Goal: Information Seeking & Learning: Check status

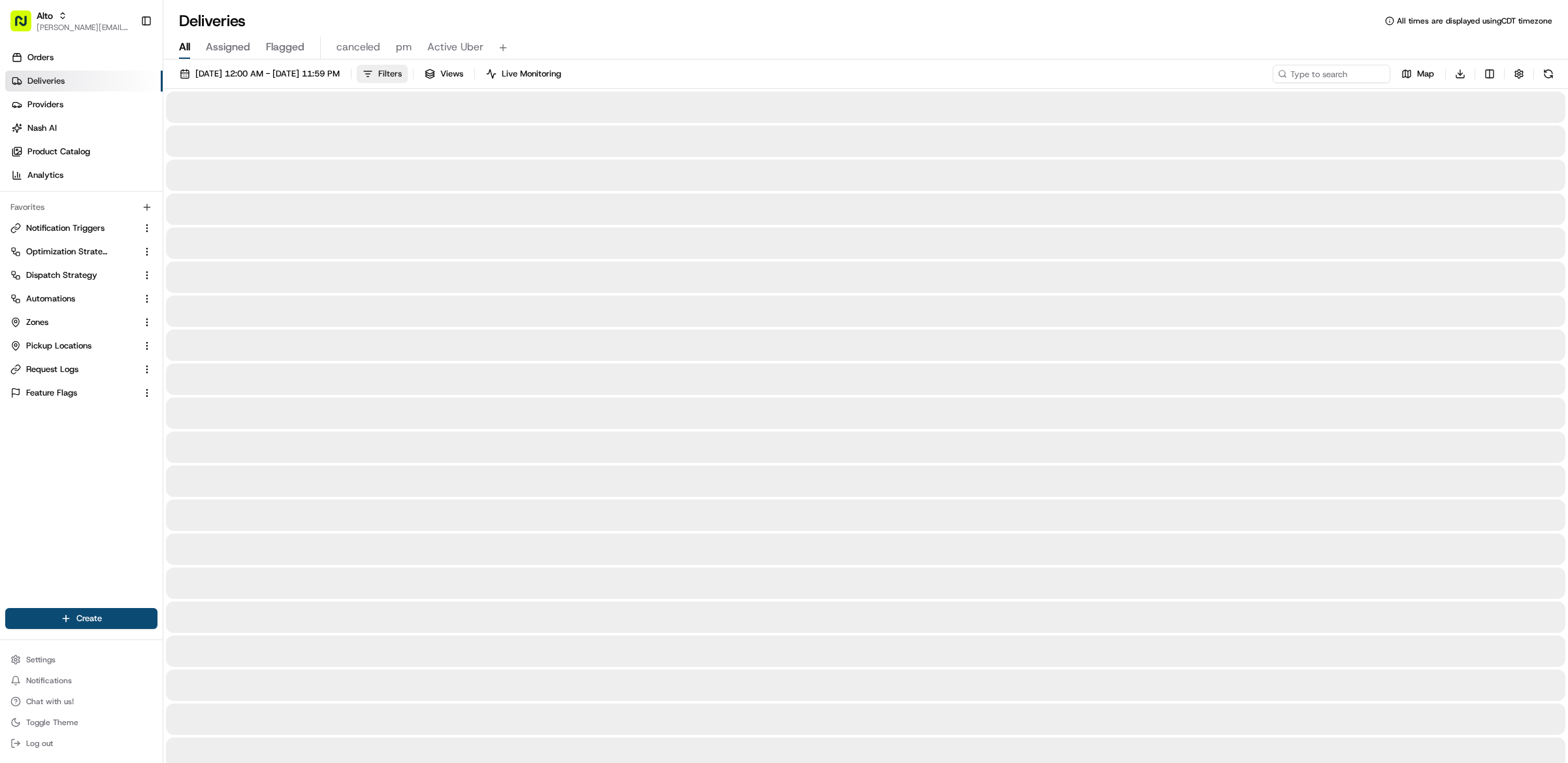
click at [402, 73] on span "Filters" at bounding box center [390, 73] width 24 height 12
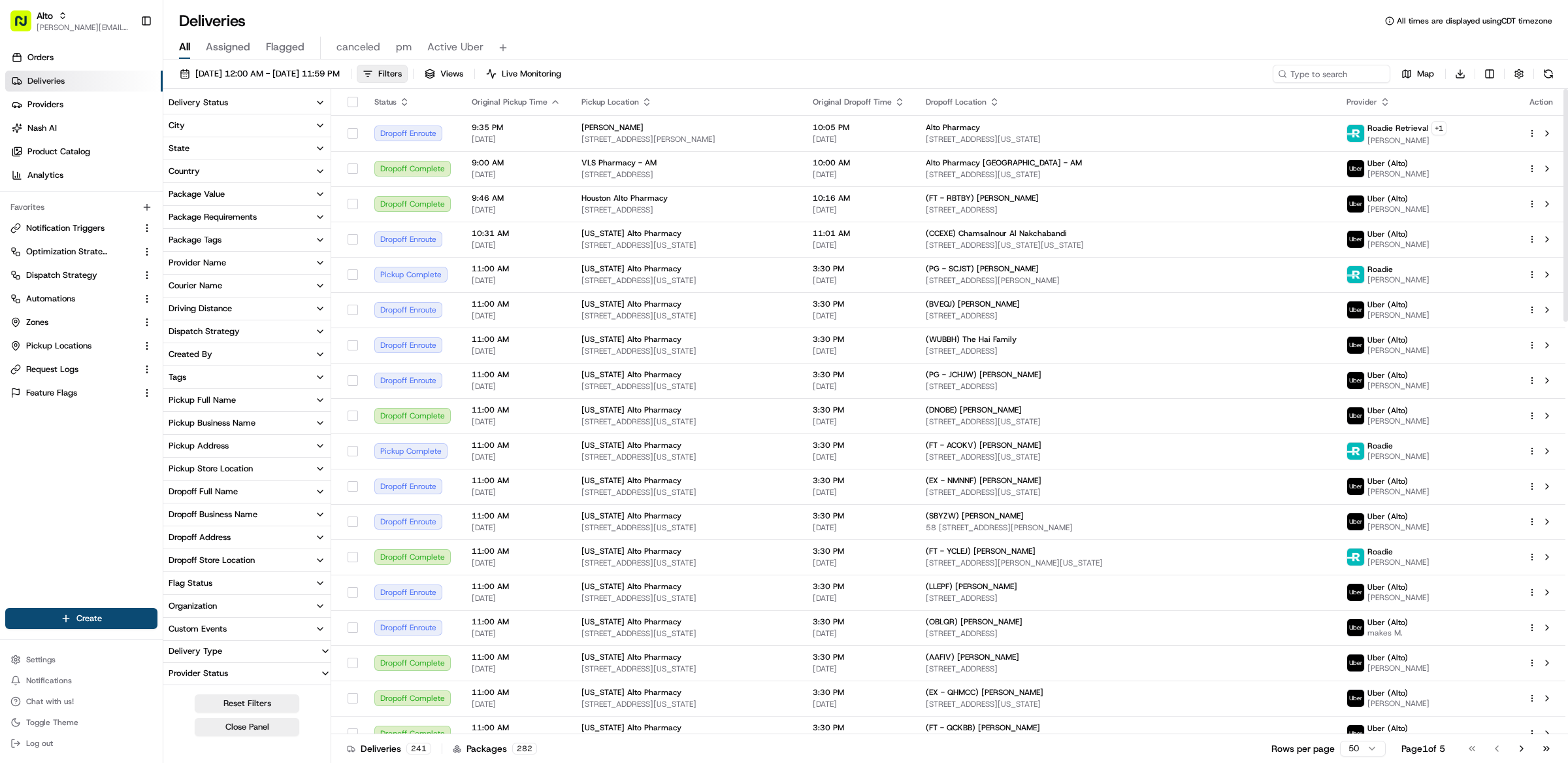
click at [232, 106] on button "Delivery Status" at bounding box center [247, 103] width 167 height 22
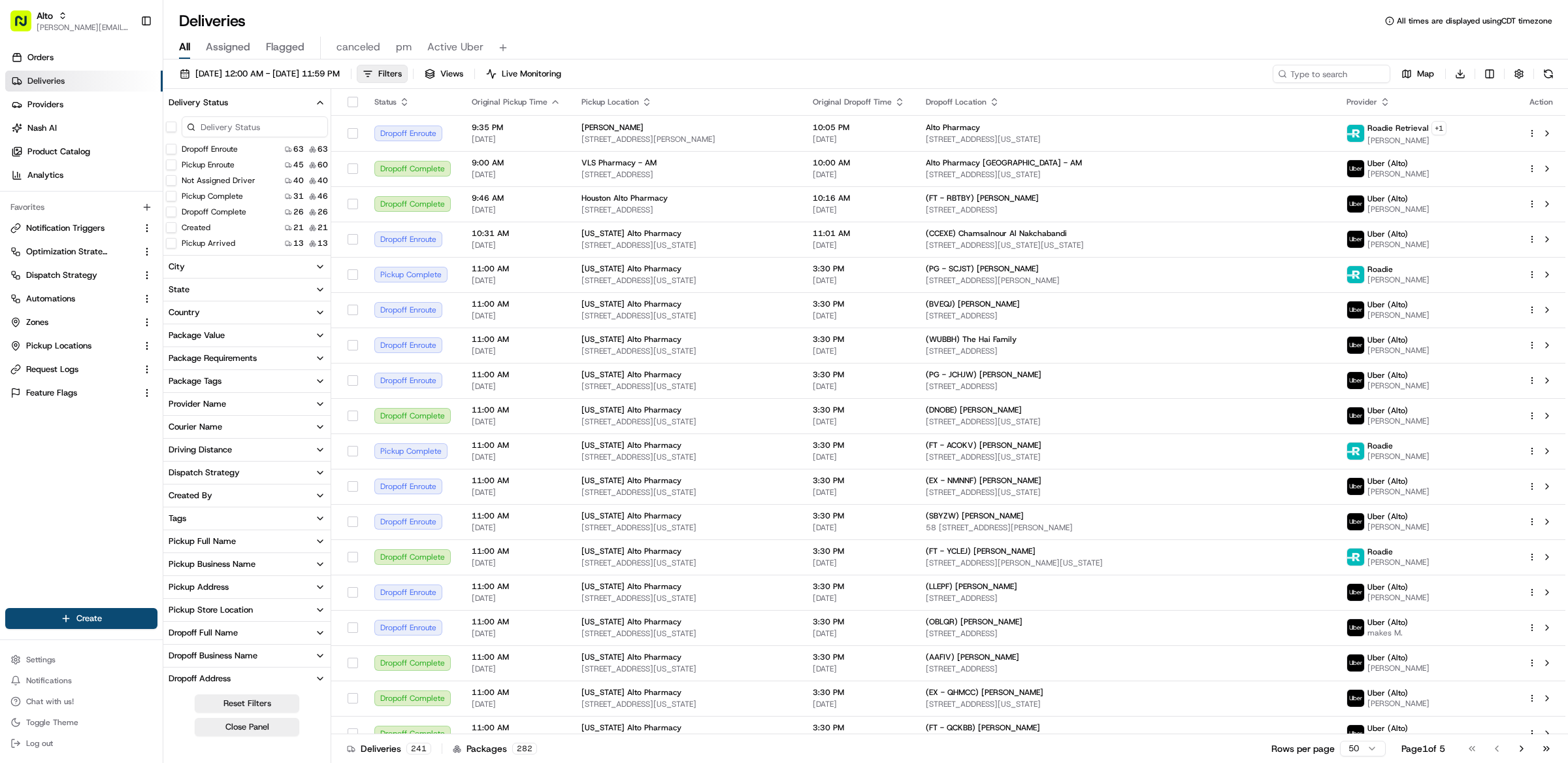
click at [255, 134] on input at bounding box center [254, 126] width 146 height 21
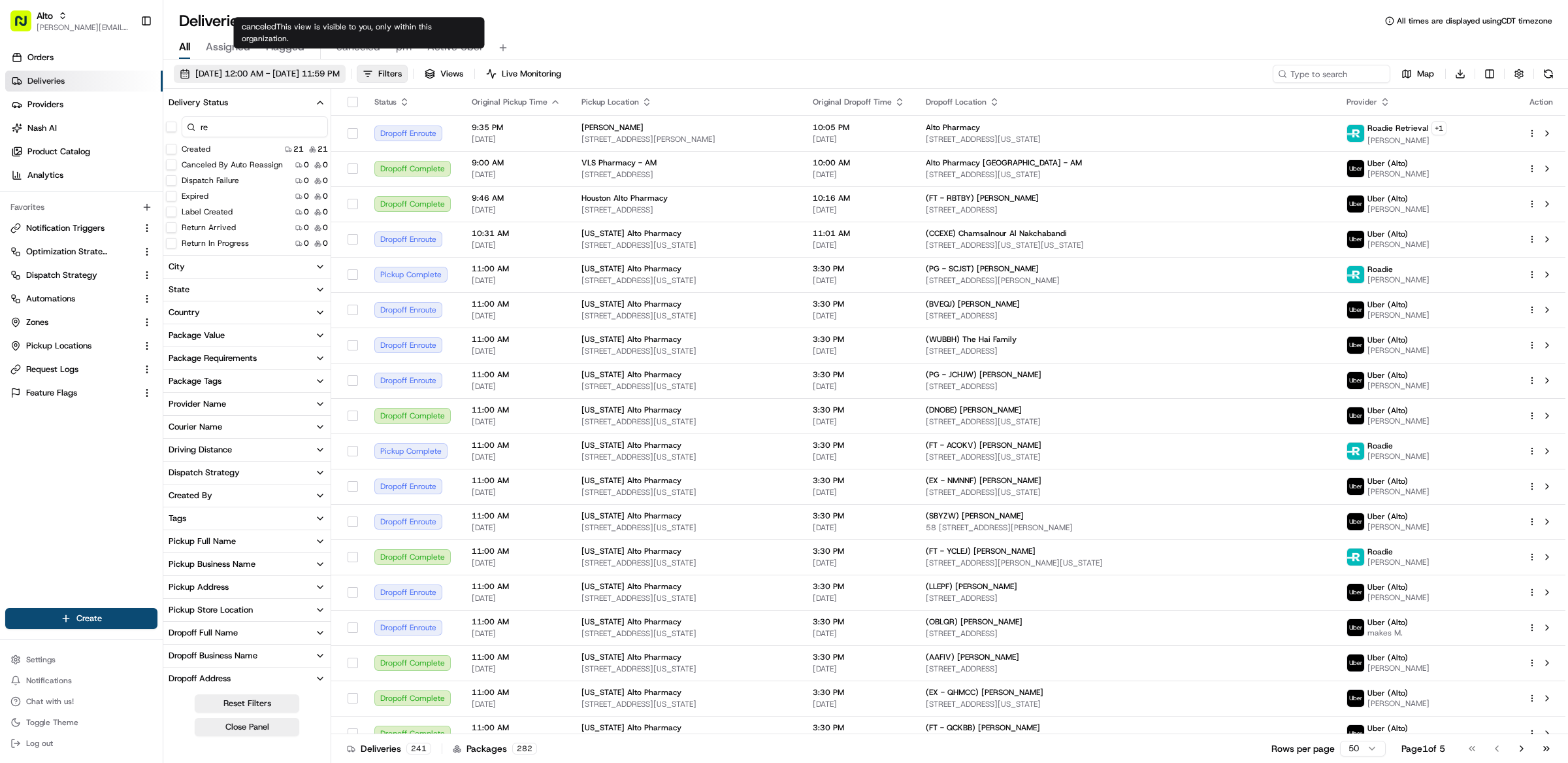
type input "re"
click at [312, 80] on button "[DATE] 12:00 AM - [DATE] 11:59 PM" at bounding box center [260, 73] width 172 height 18
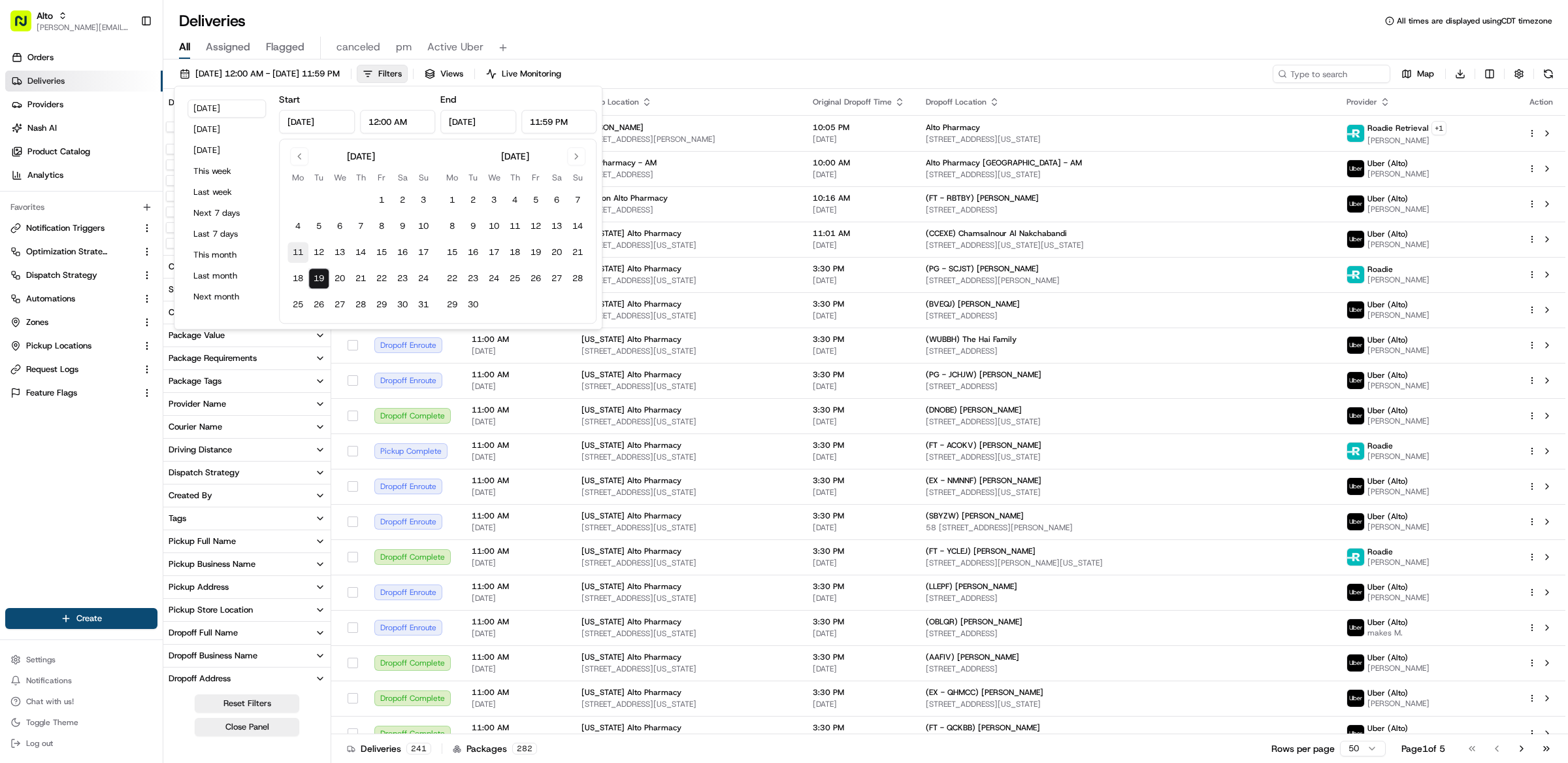
click at [301, 245] on button "11" at bounding box center [298, 252] width 21 height 21
type input "Aug 11, 2025"
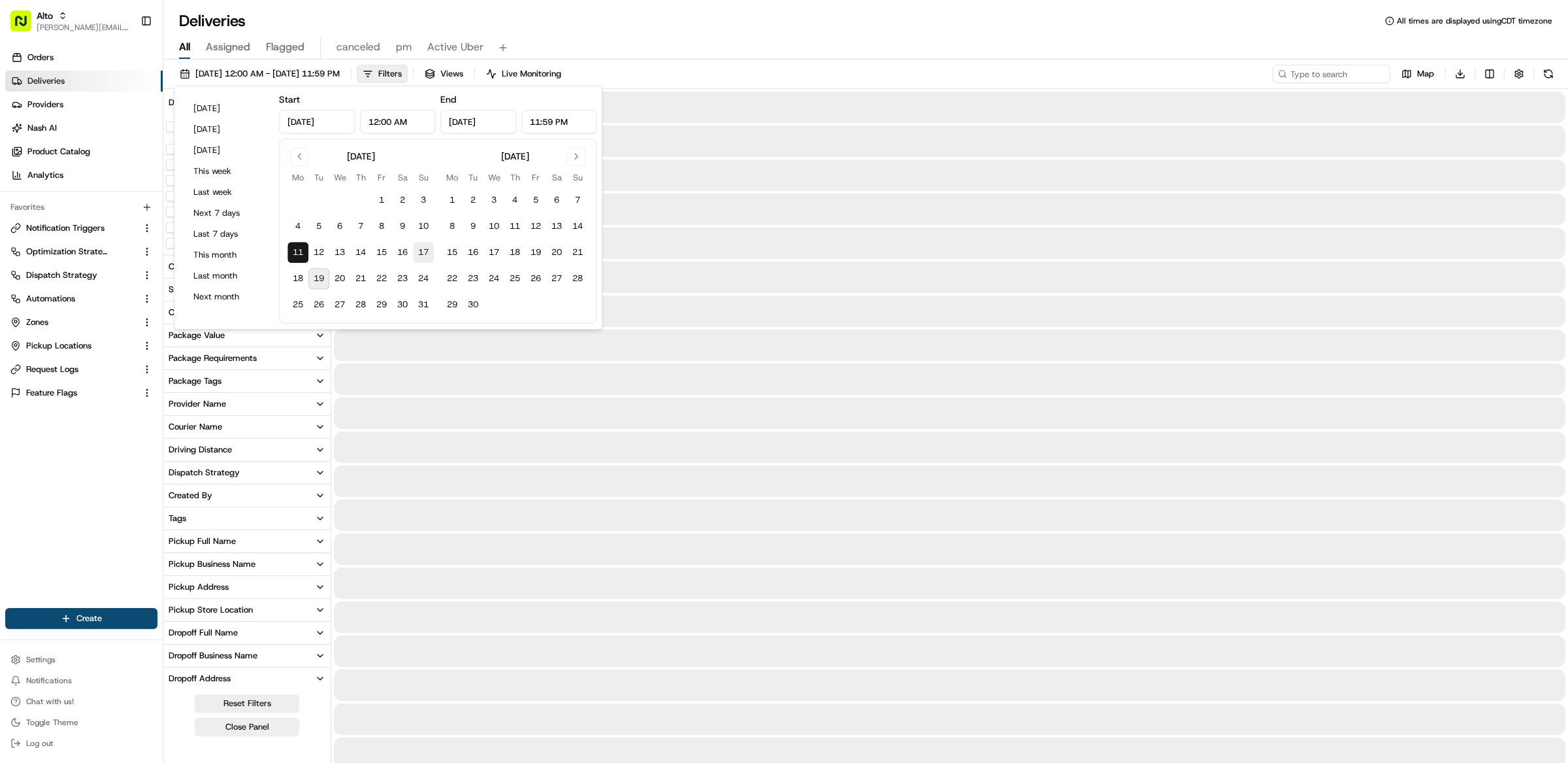
click at [430, 245] on button "17" at bounding box center [423, 252] width 21 height 21
type input "Aug 17, 2025"
click at [647, 46] on div "All Assigned Flagged canceled pm Active Uber" at bounding box center [865, 48] width 1405 height 23
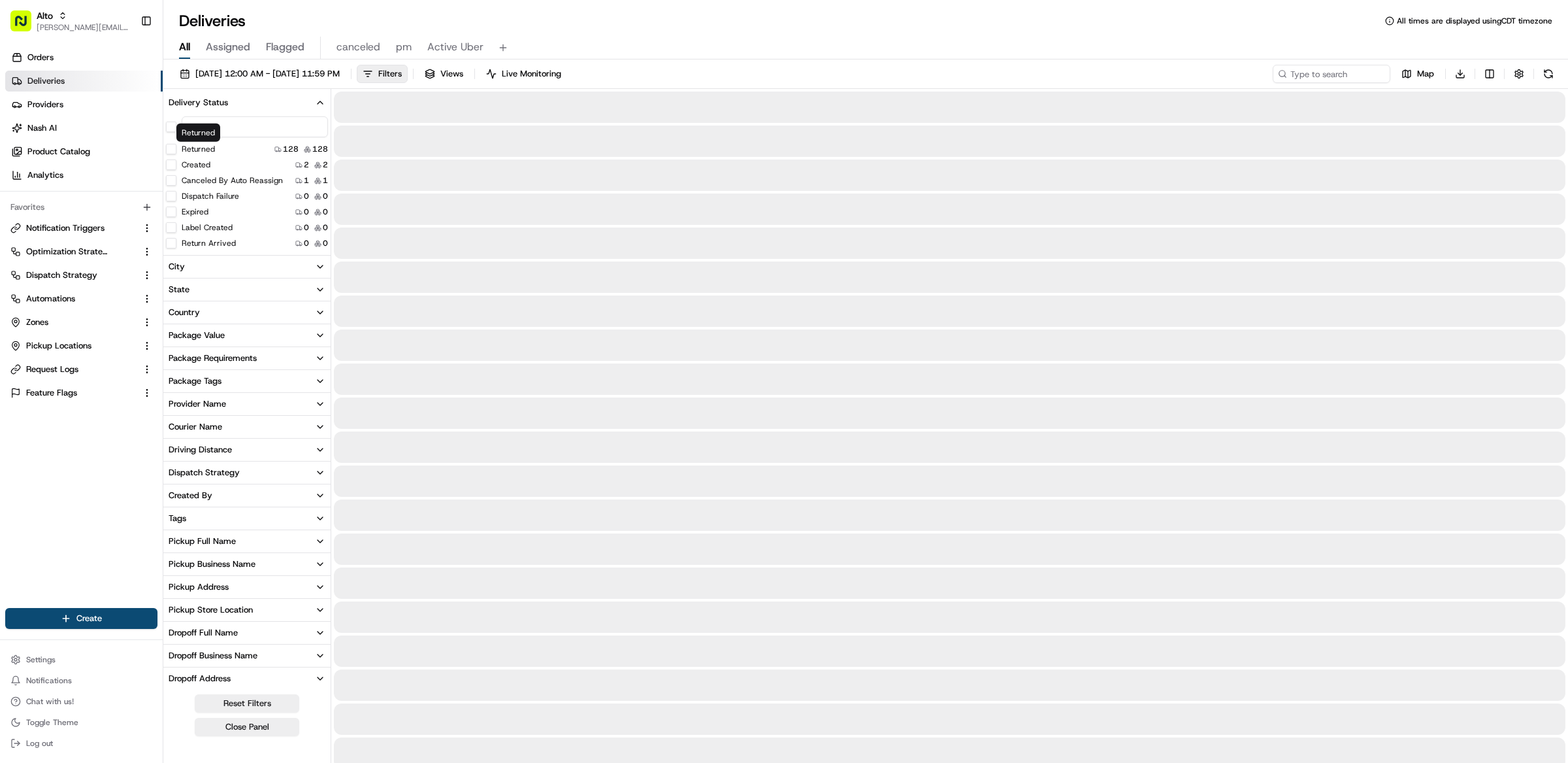
click at [173, 150] on button "Returned" at bounding box center [171, 148] width 10 height 10
click at [636, 22] on div "Deliveries All times are displayed using CDT timezone" at bounding box center [865, 20] width 1405 height 21
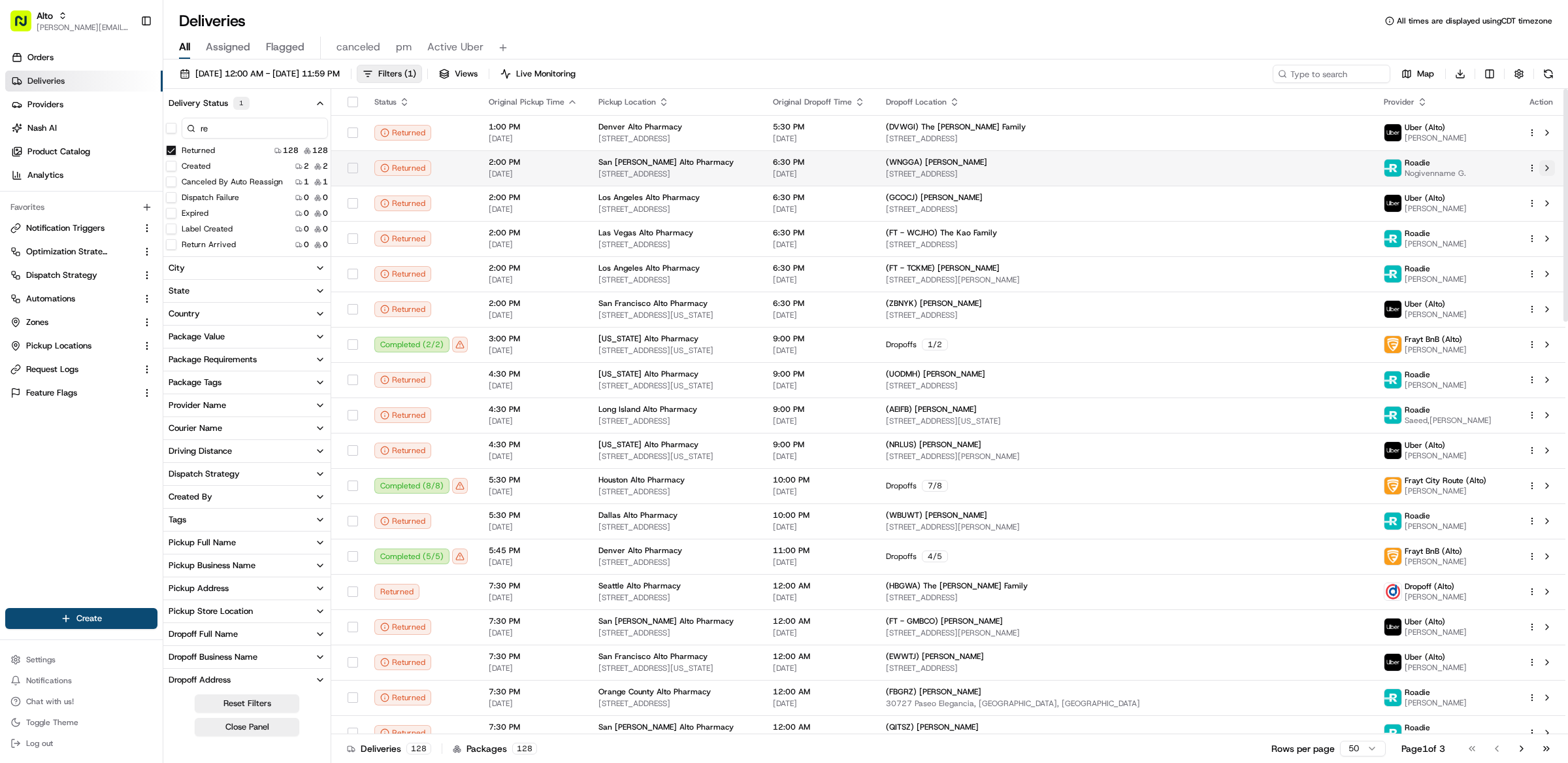
click at [1543, 167] on button at bounding box center [1547, 168] width 16 height 16
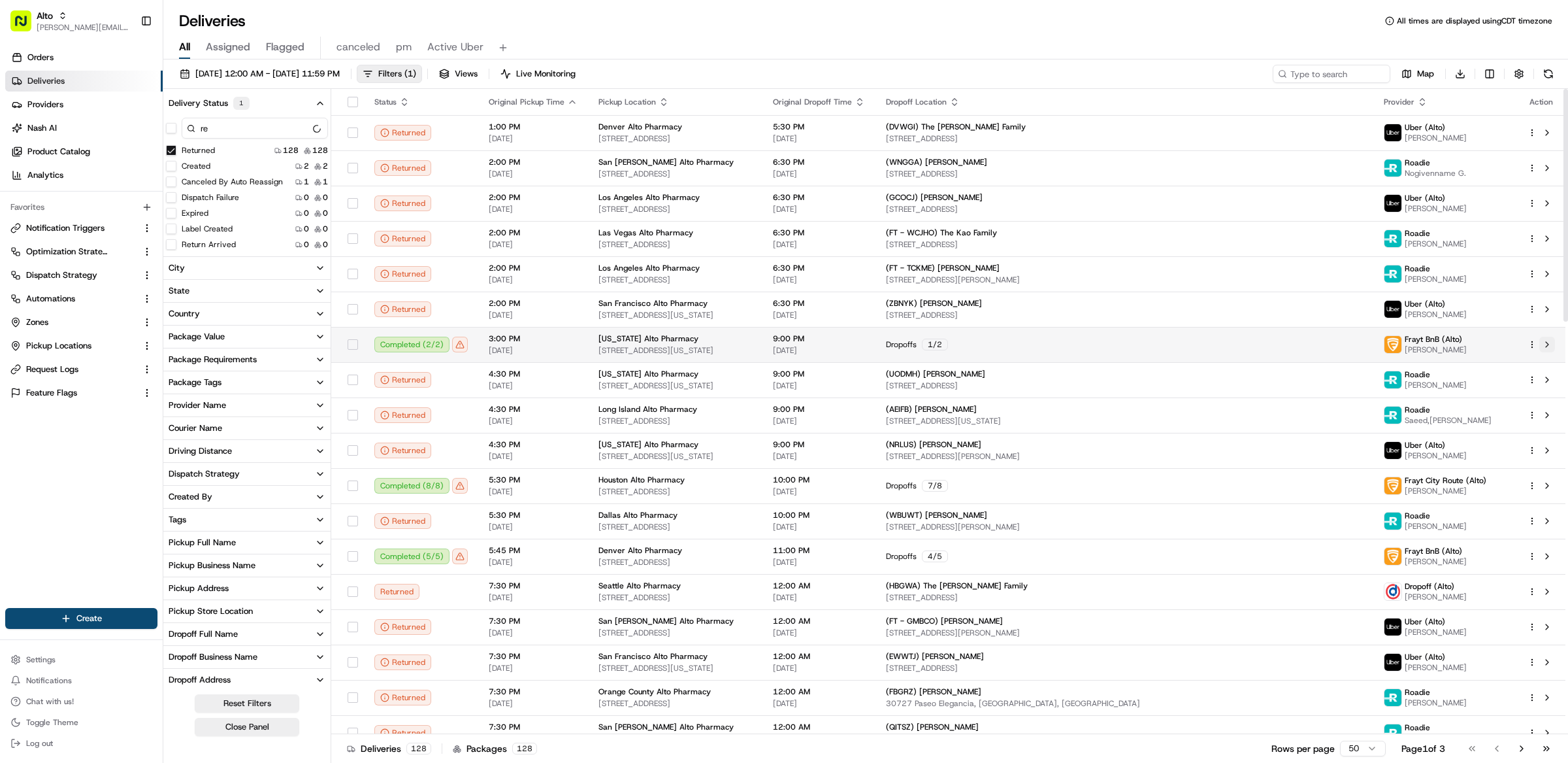
click at [1549, 347] on button at bounding box center [1547, 344] width 16 height 16
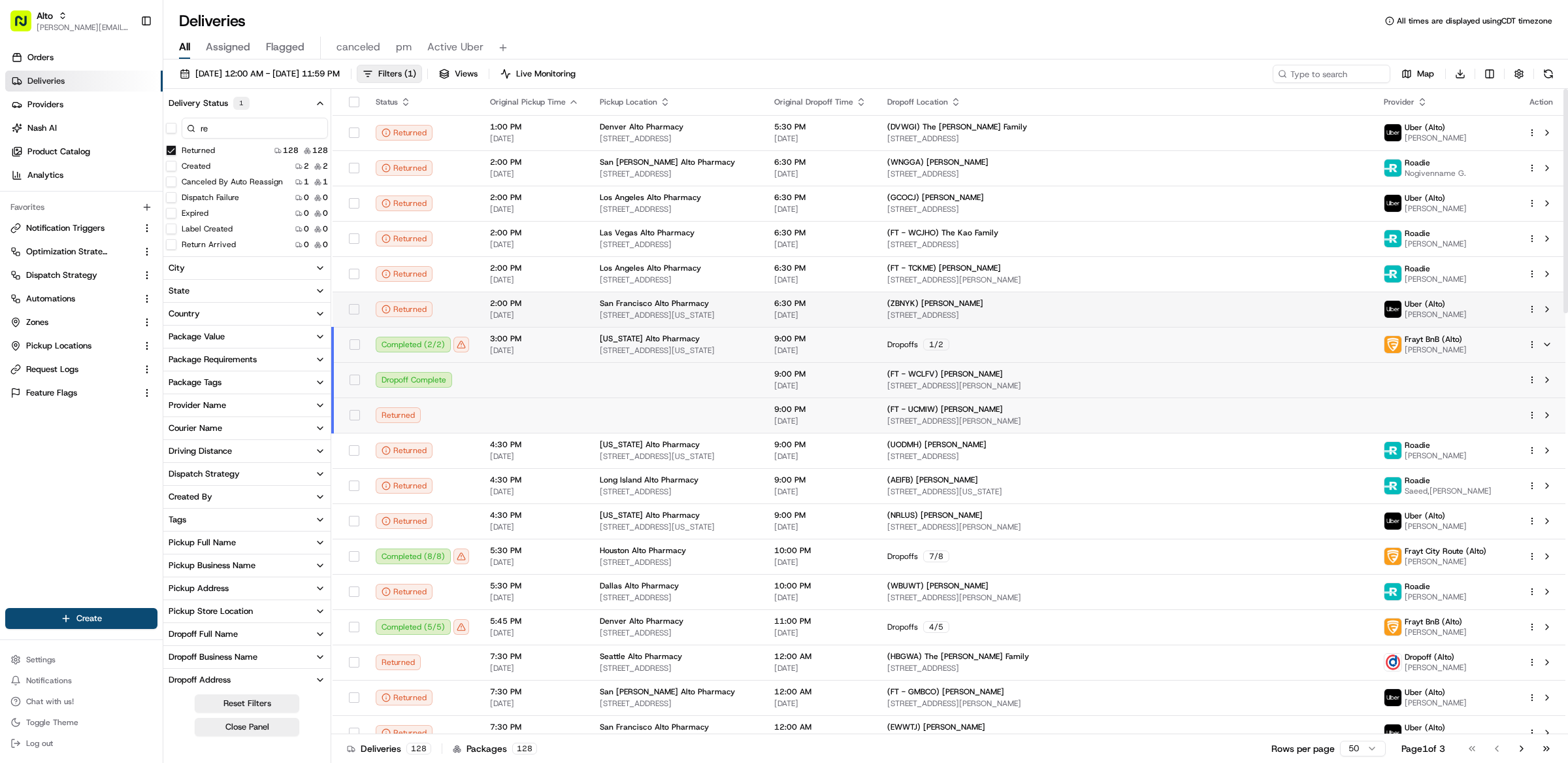
click at [1547, 346] on button at bounding box center [1547, 344] width 16 height 16
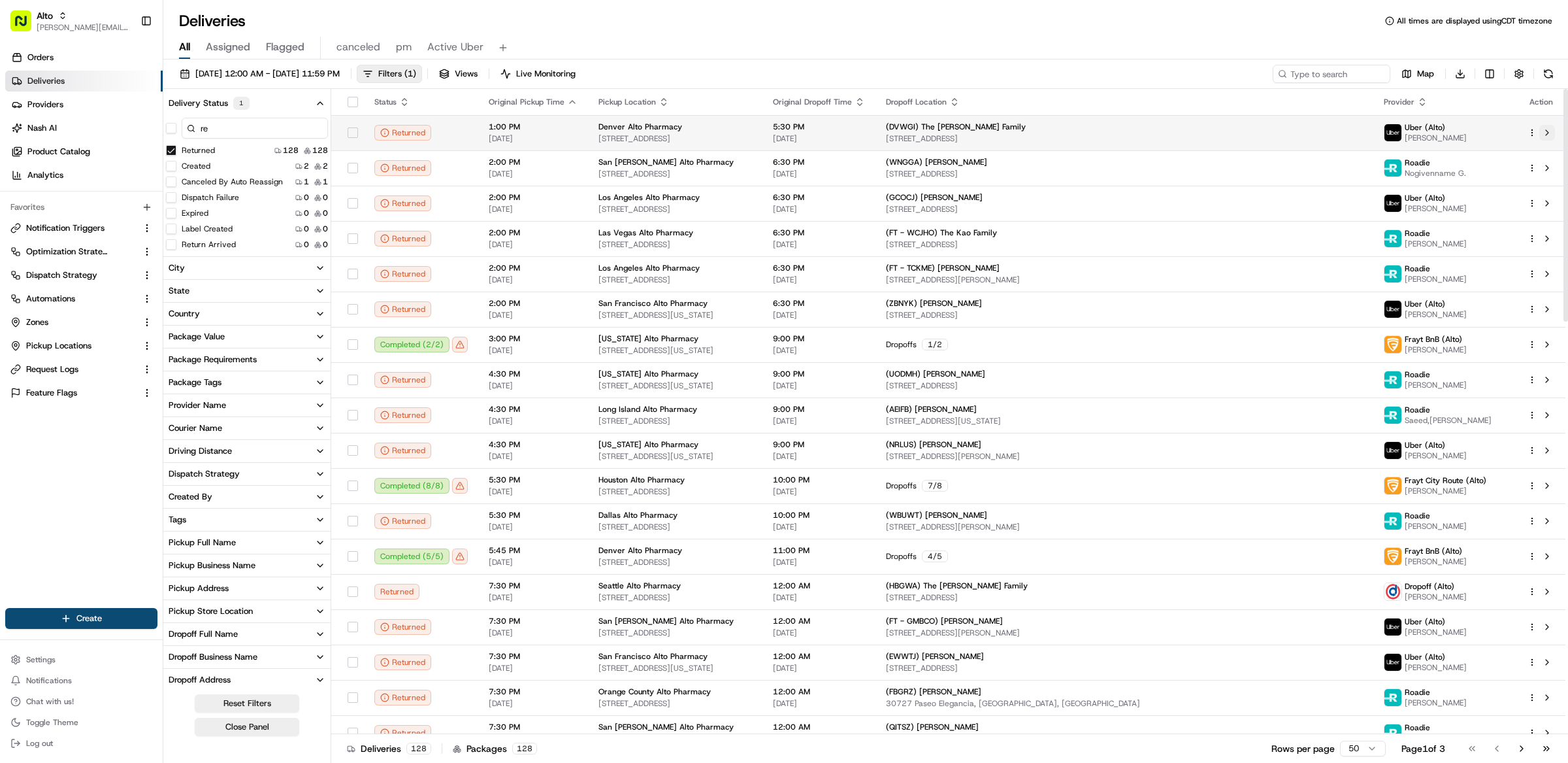
click at [1544, 133] on button at bounding box center [1547, 133] width 16 height 16
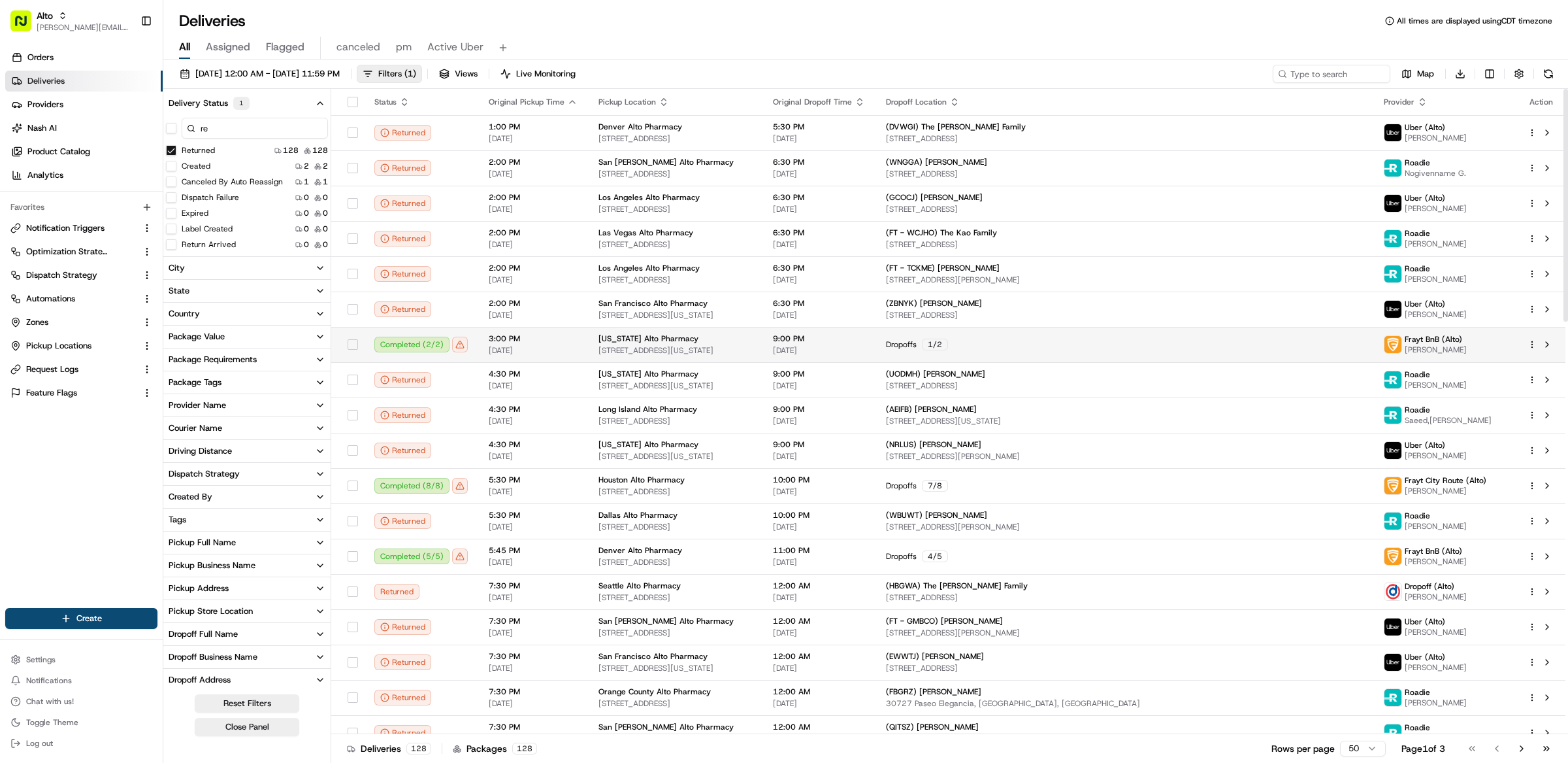
click at [1559, 346] on td at bounding box center [1541, 345] width 48 height 35
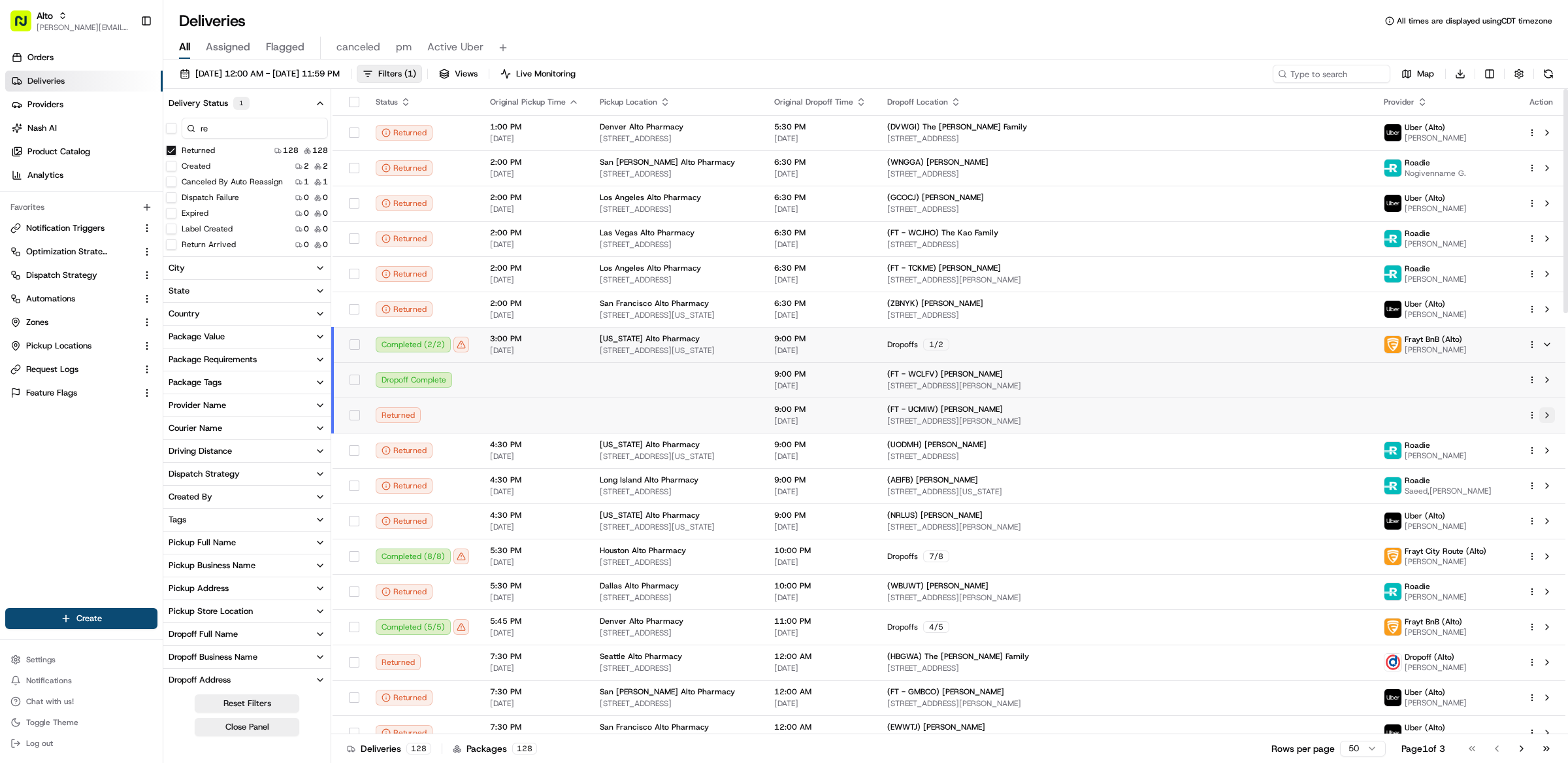
click at [1548, 418] on button at bounding box center [1547, 415] width 16 height 16
click at [551, 311] on span "08/11/2025" at bounding box center [534, 315] width 89 height 10
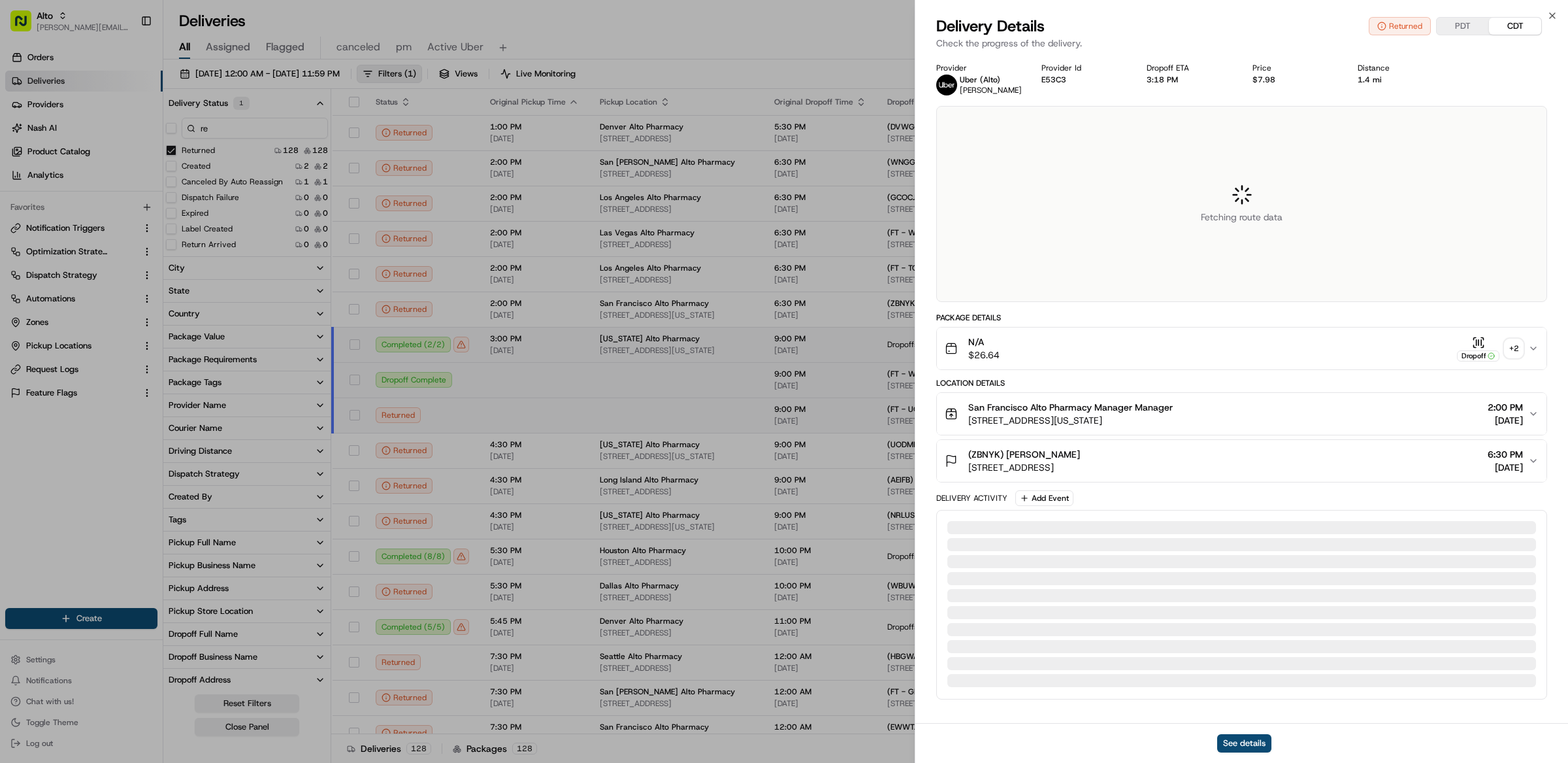
click at [1558, 13] on div "Deliveries All times are displayed using CDT timezone" at bounding box center [865, 20] width 1405 height 21
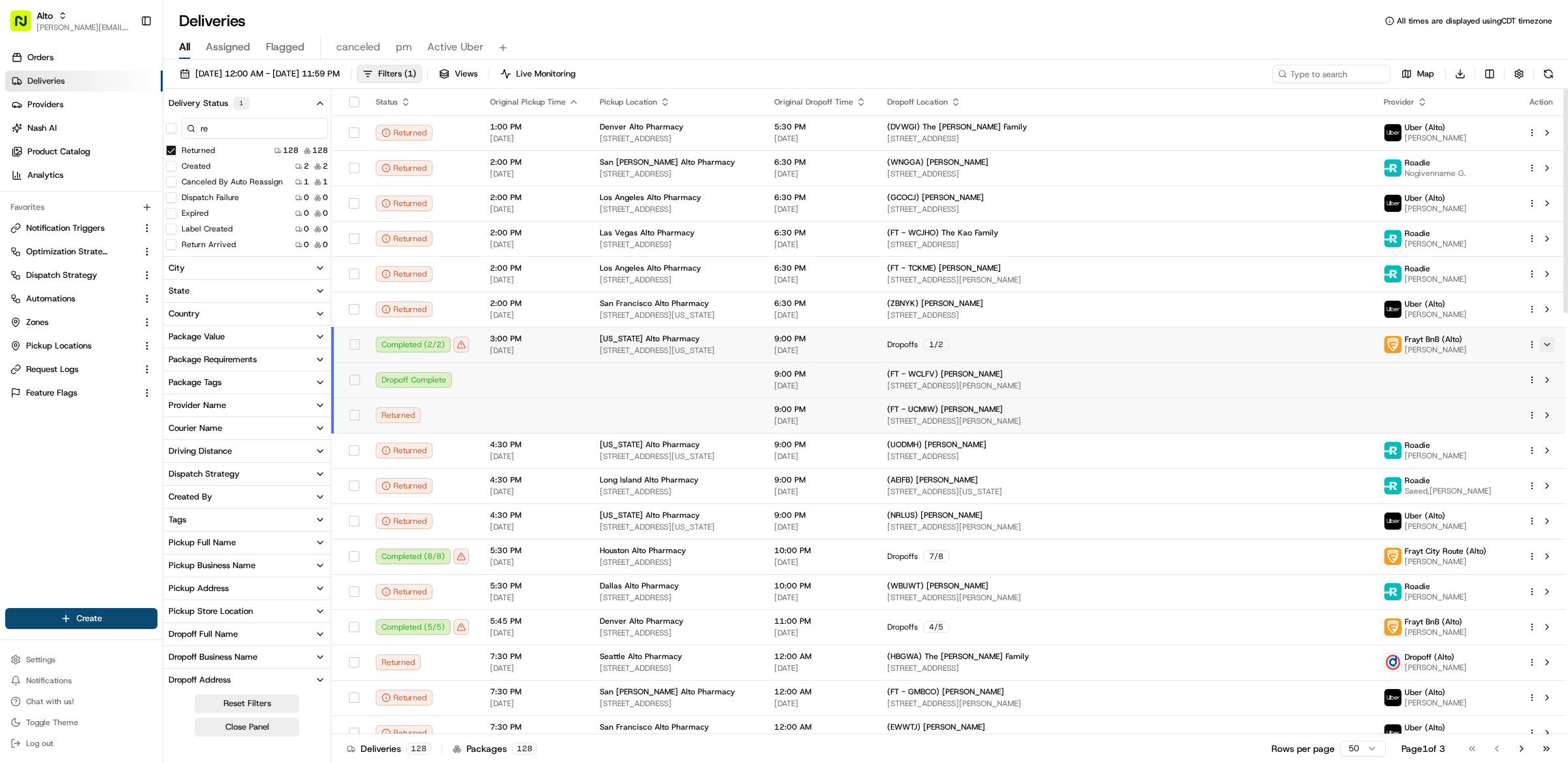
click at [1552, 345] on button at bounding box center [1547, 344] width 16 height 16
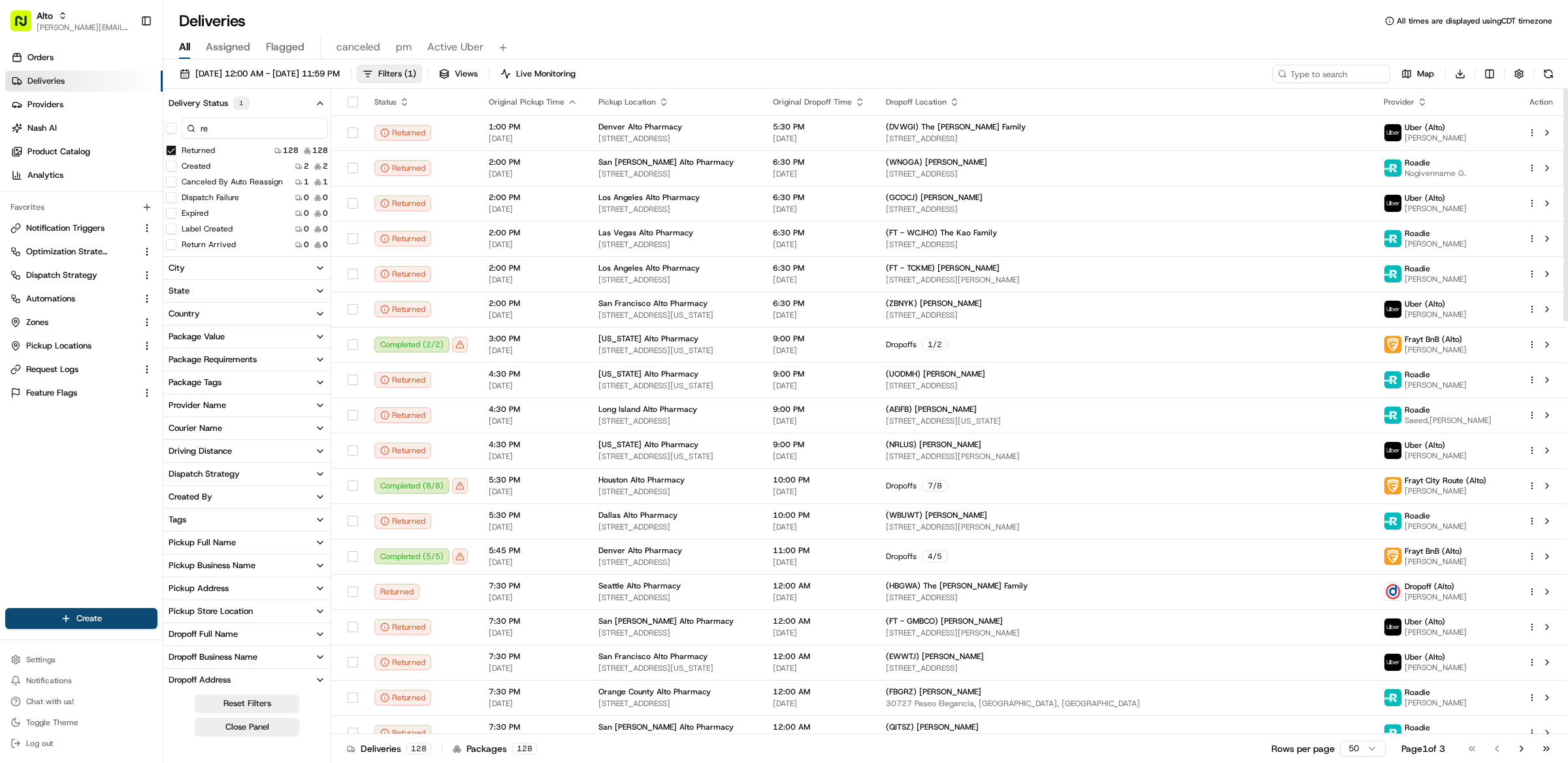
click at [1121, 44] on div "All Assigned Flagged canceled pm Active Uber" at bounding box center [865, 48] width 1405 height 23
click at [56, 105] on span "Providers" at bounding box center [45, 104] width 36 height 12
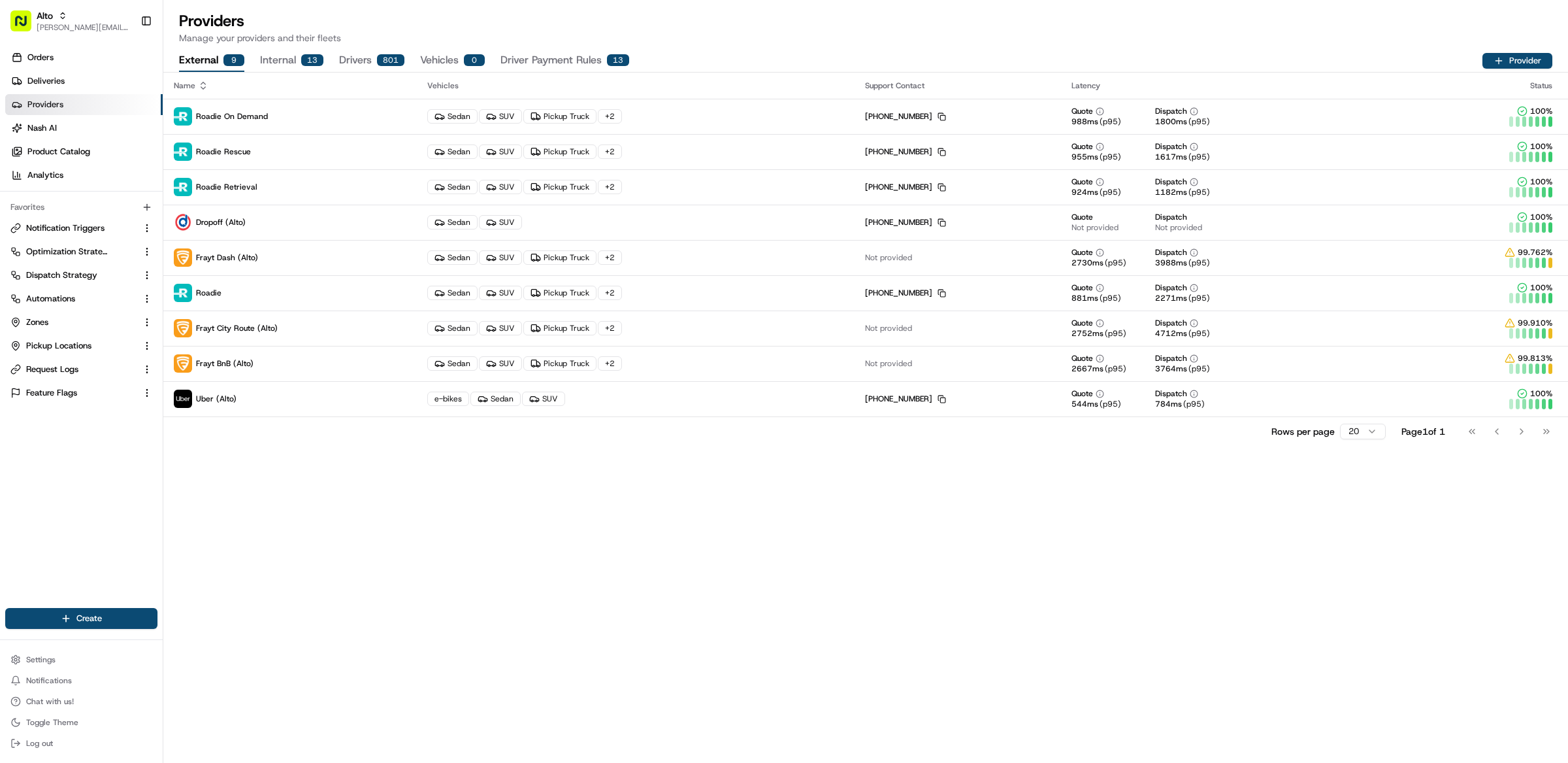
click at [292, 416] on div "Rows per page 20 Page 1 of 1 Go to first page Go to previous page Go to next pa…" at bounding box center [865, 430] width 1405 height 29
click at [366, 413] on td "Uber (Alto)" at bounding box center [290, 399] width 254 height 35
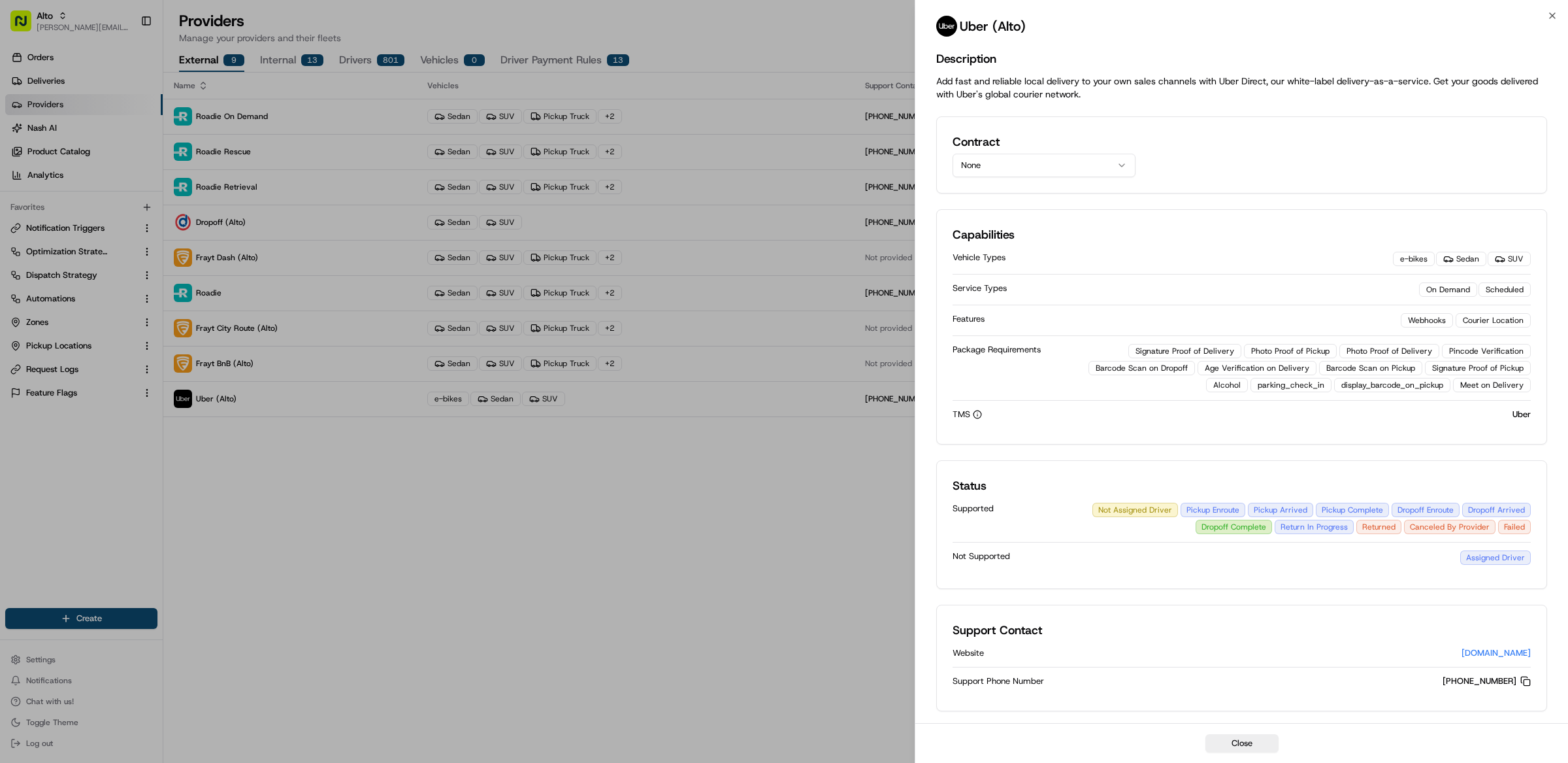
click at [1011, 154] on button "None" at bounding box center [1044, 165] width 183 height 24
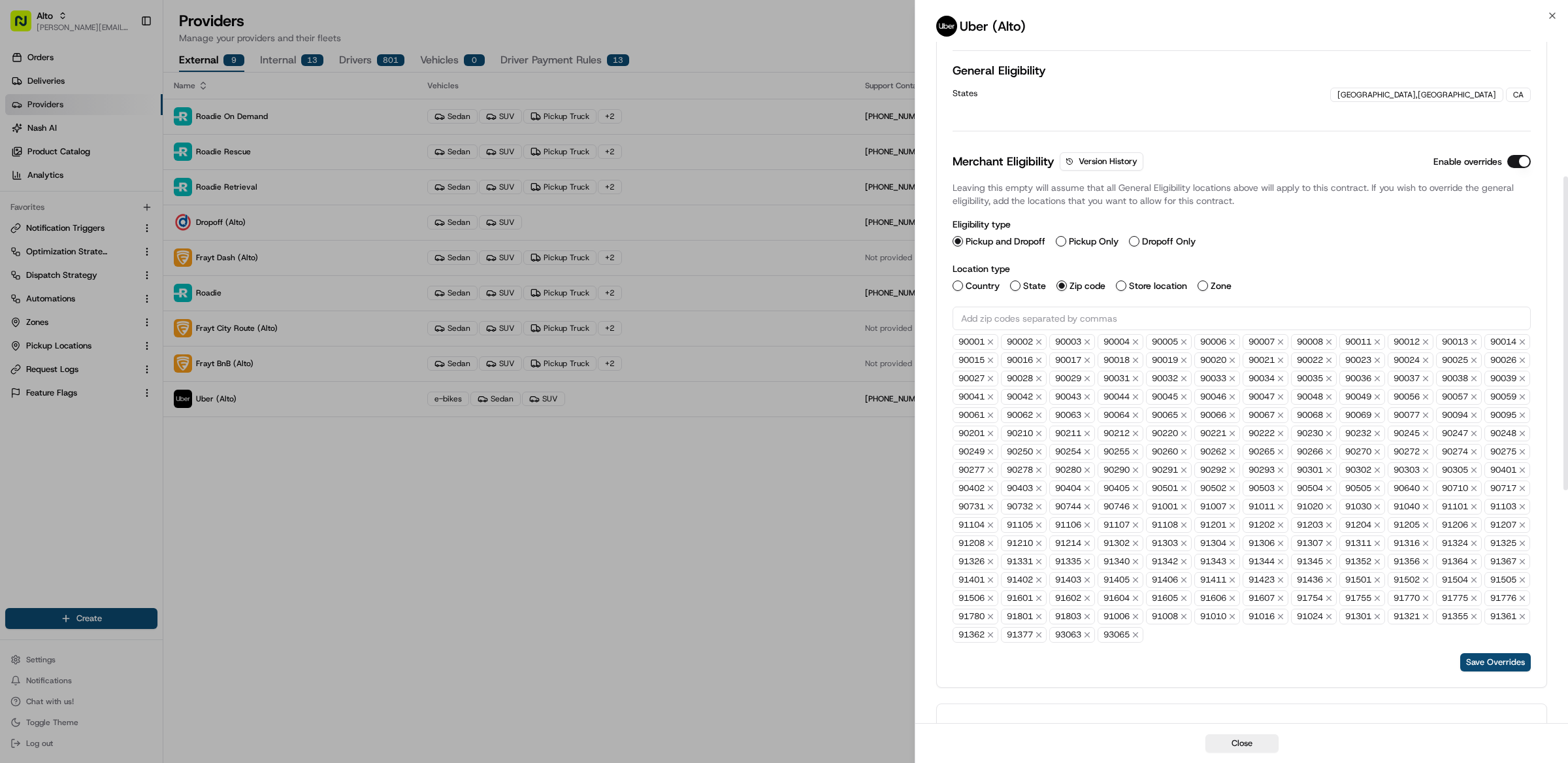
scroll to position [294, 0]
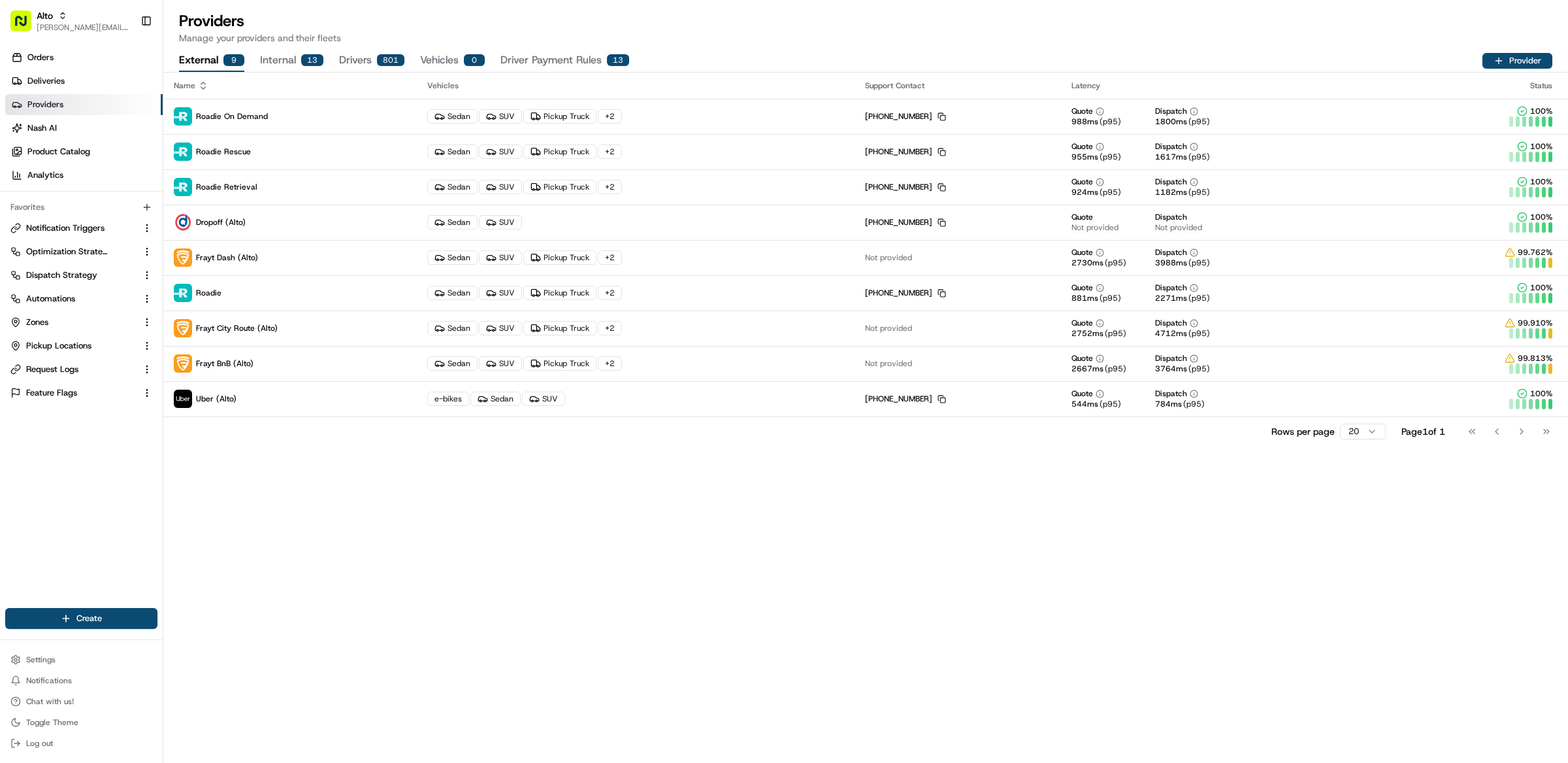
click at [749, 547] on div "Name Vehicles Support Contact Latency Status Roadie On Demand Sedan SUV Pickup …" at bounding box center [865, 418] width 1405 height 690
click at [705, 528] on div "Name Vehicles Support Contact Latency Status Roadie On Demand Sedan SUV Pickup …" at bounding box center [865, 418] width 1405 height 690
click at [61, 320] on link "Zones" at bounding box center [73, 322] width 126 height 12
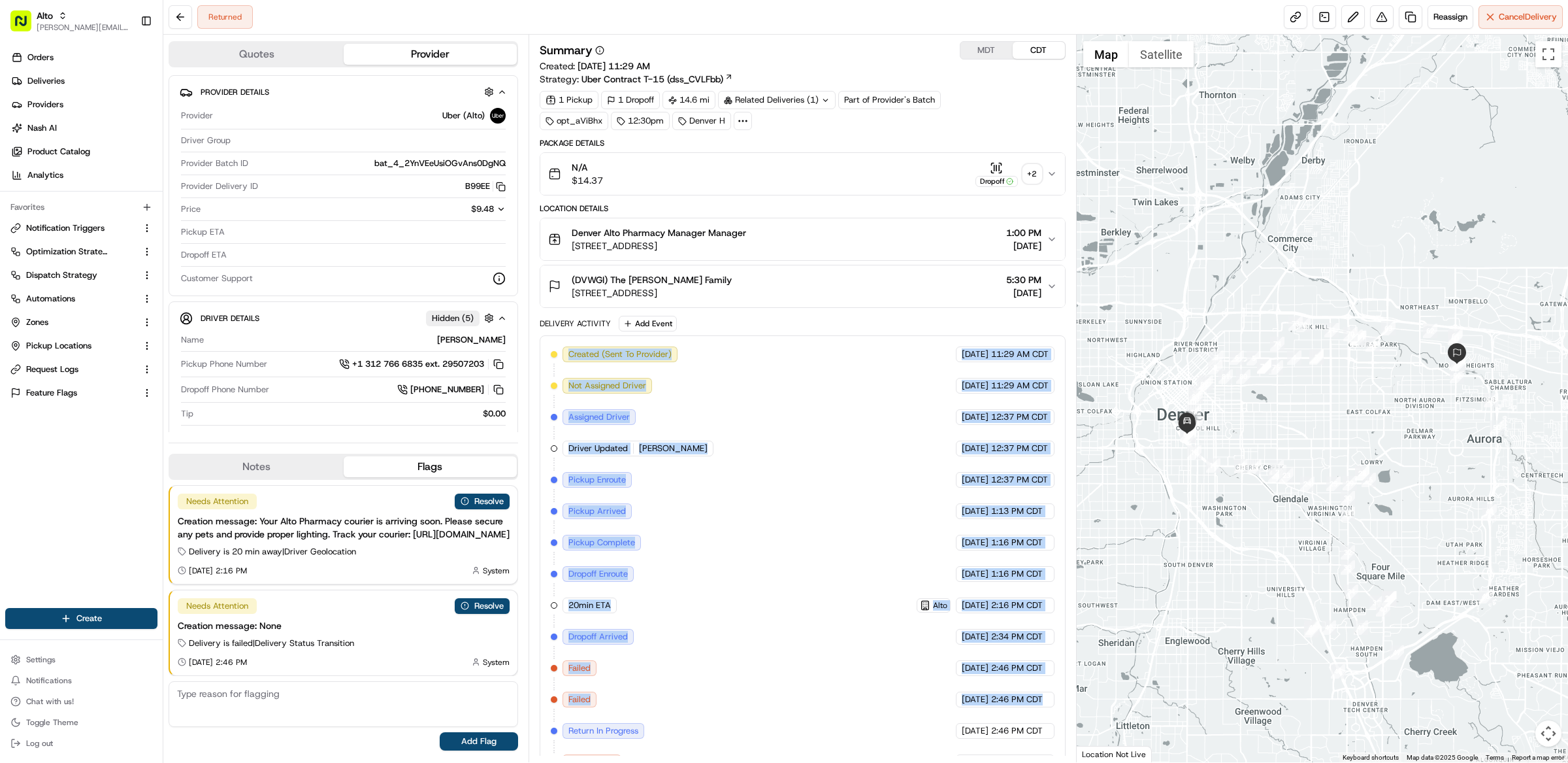
drag, startPoint x: 1050, startPoint y: 705, endPoint x: 570, endPoint y: 358, distance: 592.3
click at [570, 358] on div "Created (Sent To Provider) Uber (Alto) 08/11/2025 11:29 AM CDT Not Assigned Dri…" at bounding box center [802, 573] width 504 height 455
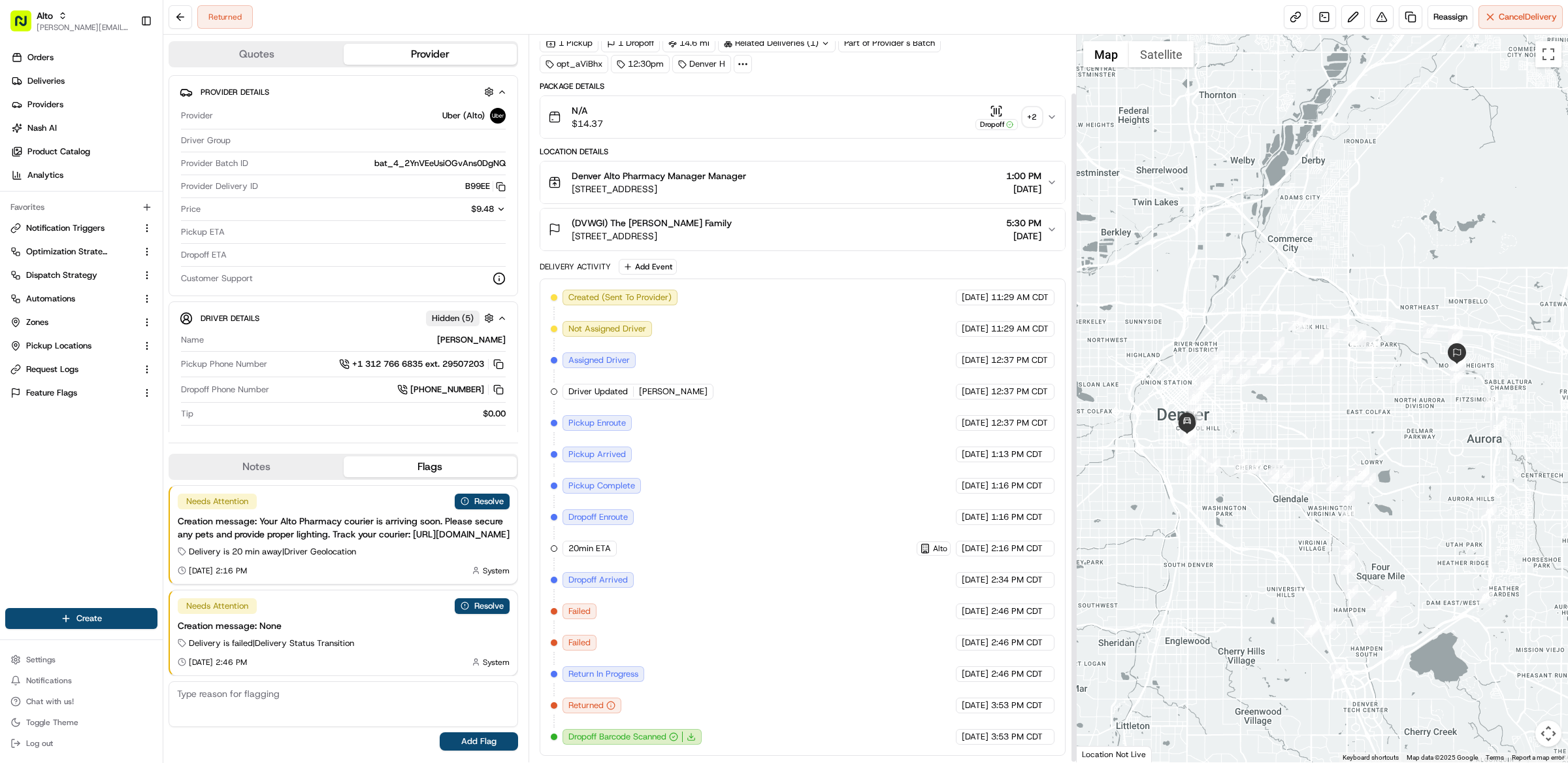
drag, startPoint x: 645, startPoint y: 696, endPoint x: 585, endPoint y: 681, distance: 61.8
click at [644, 696] on div "Created (Sent To Provider) Uber (Alto) 08/11/2025 11:29 AM CDT Not Assigned Dri…" at bounding box center [802, 517] width 504 height 455
drag, startPoint x: 570, startPoint y: 673, endPoint x: 1049, endPoint y: 741, distance: 483.8
click at [1049, 741] on div "Created (Sent To Provider) Uber (Alto) 08/11/2025 11:29 AM CDT Not Assigned Dri…" at bounding box center [802, 517] width 504 height 455
click at [812, 498] on div "Created (Sent To Provider) Uber (Alto) 08/11/2025 11:29 AM CDT Not Assigned Dri…" at bounding box center [802, 517] width 504 height 455
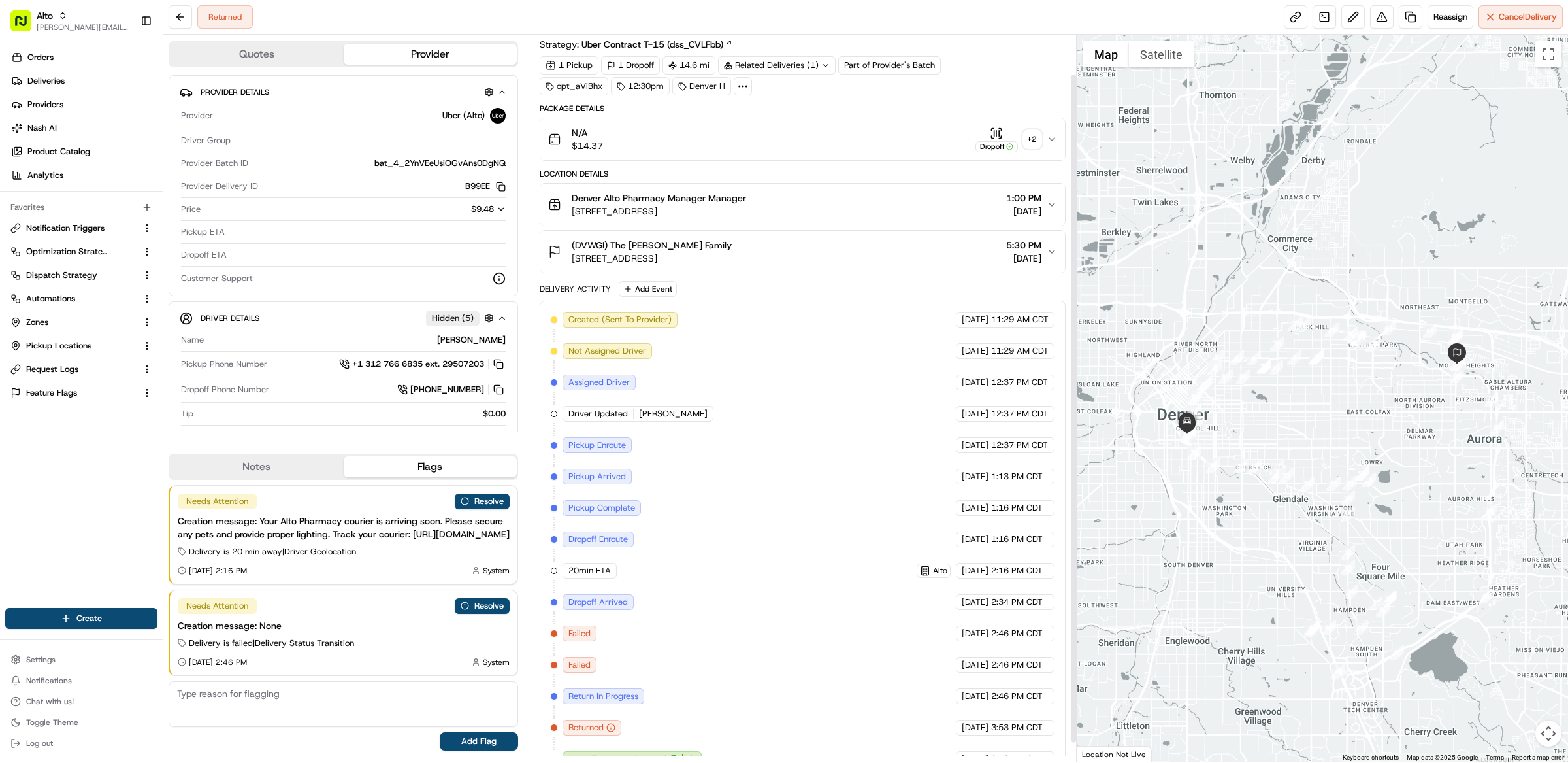
scroll to position [0, 0]
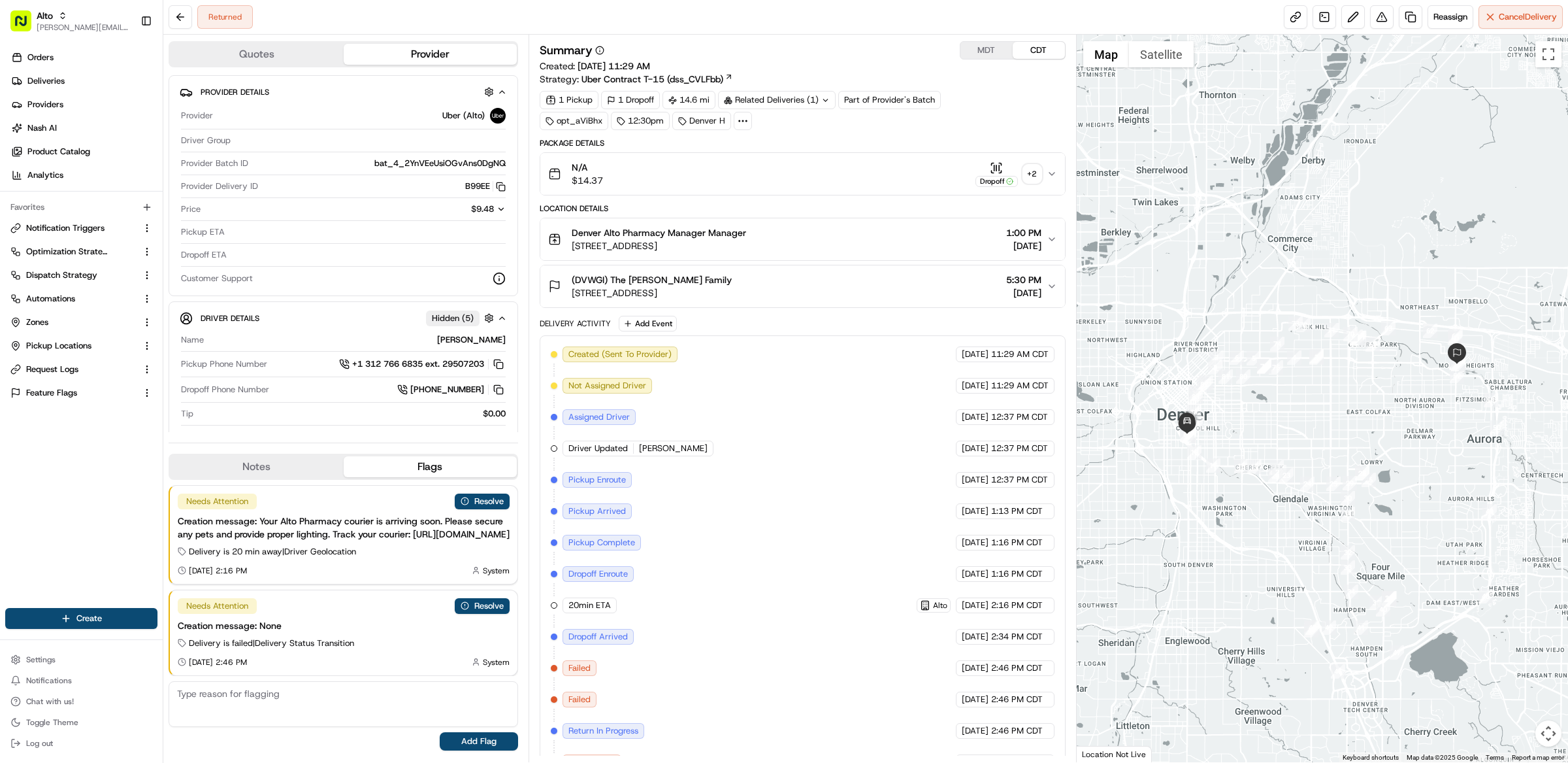
click at [809, 143] on div "Package Details" at bounding box center [803, 143] width 526 height 10
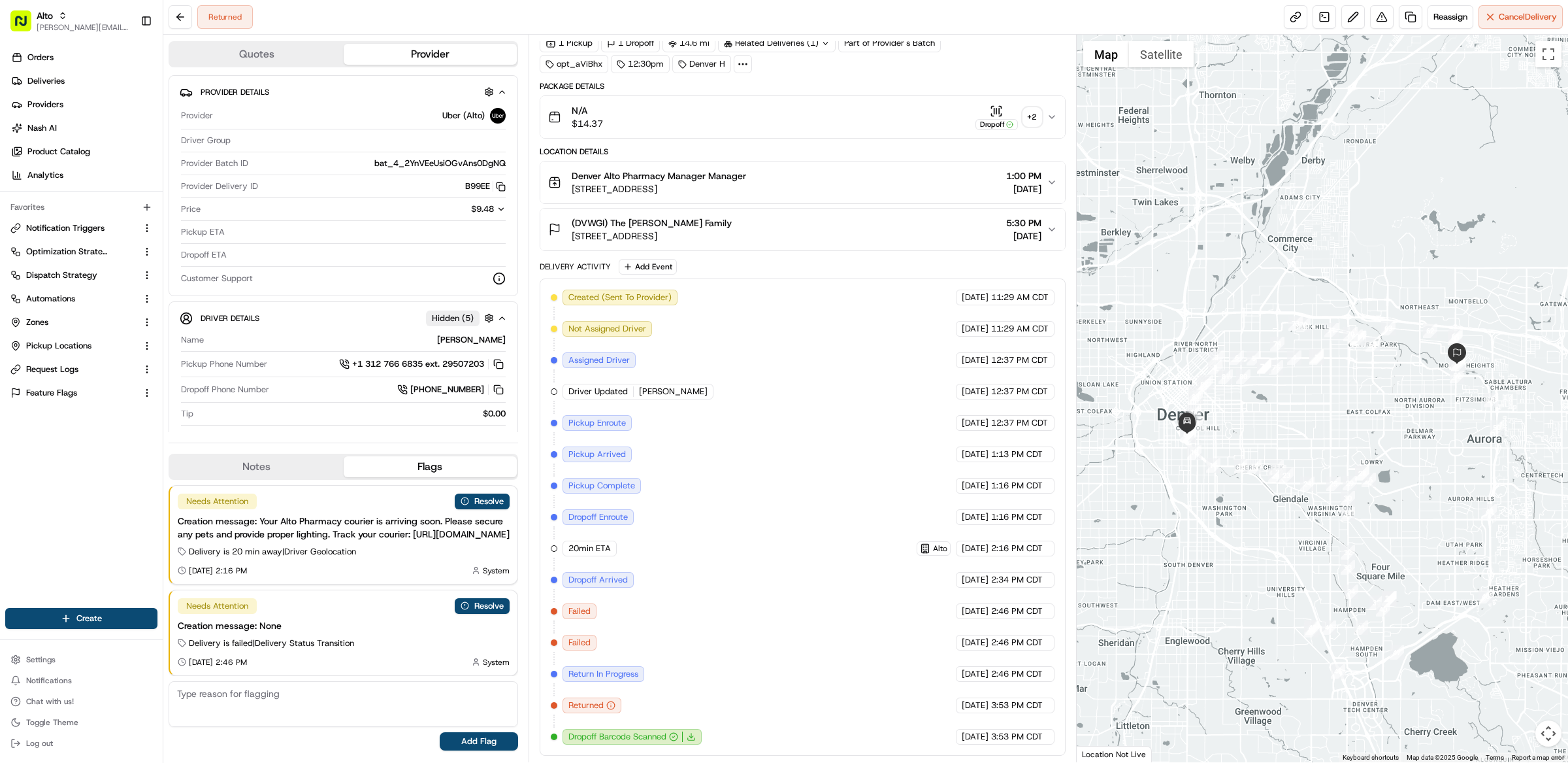
scroll to position [26, 0]
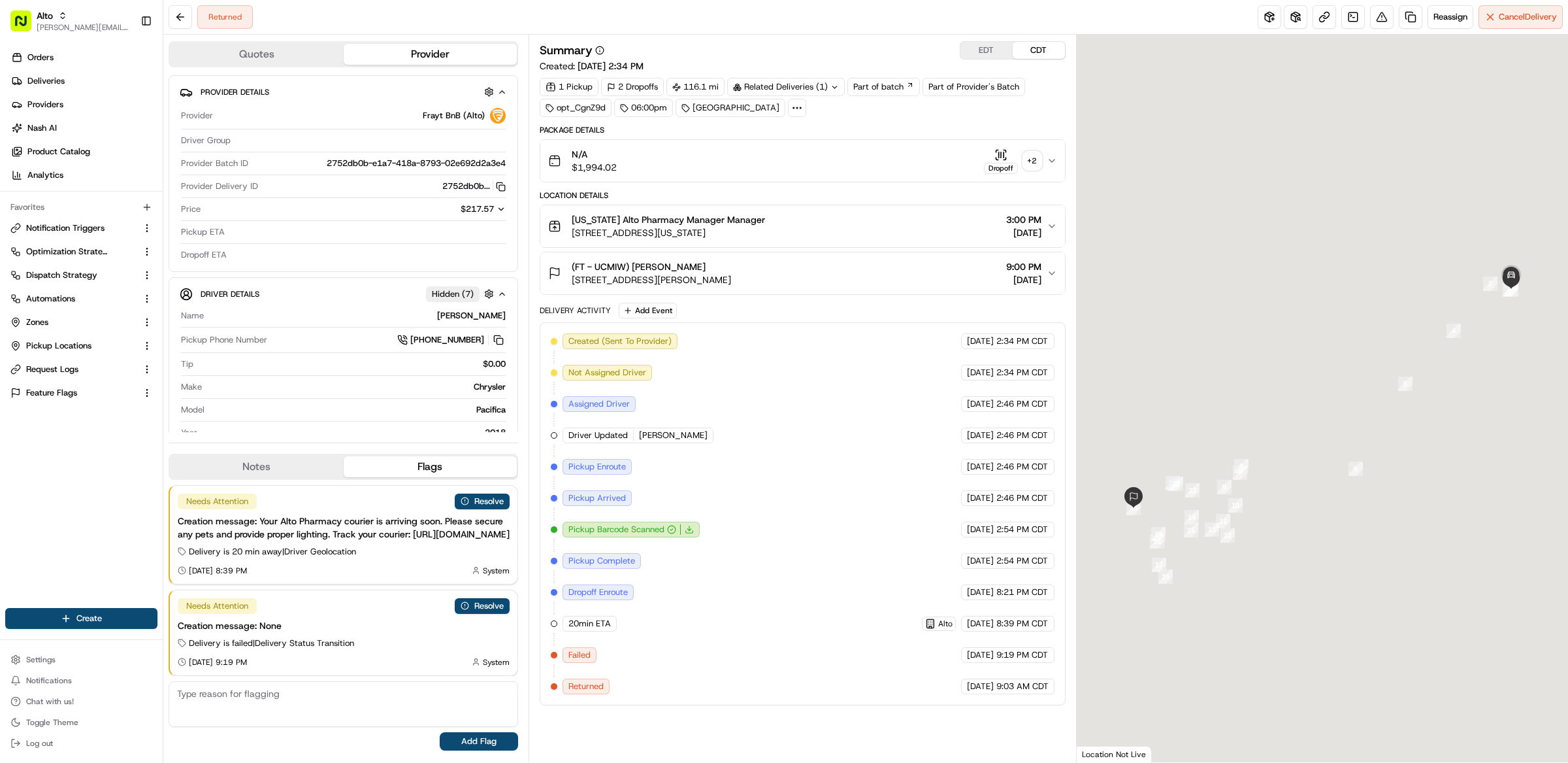
scroll to position [4, 0]
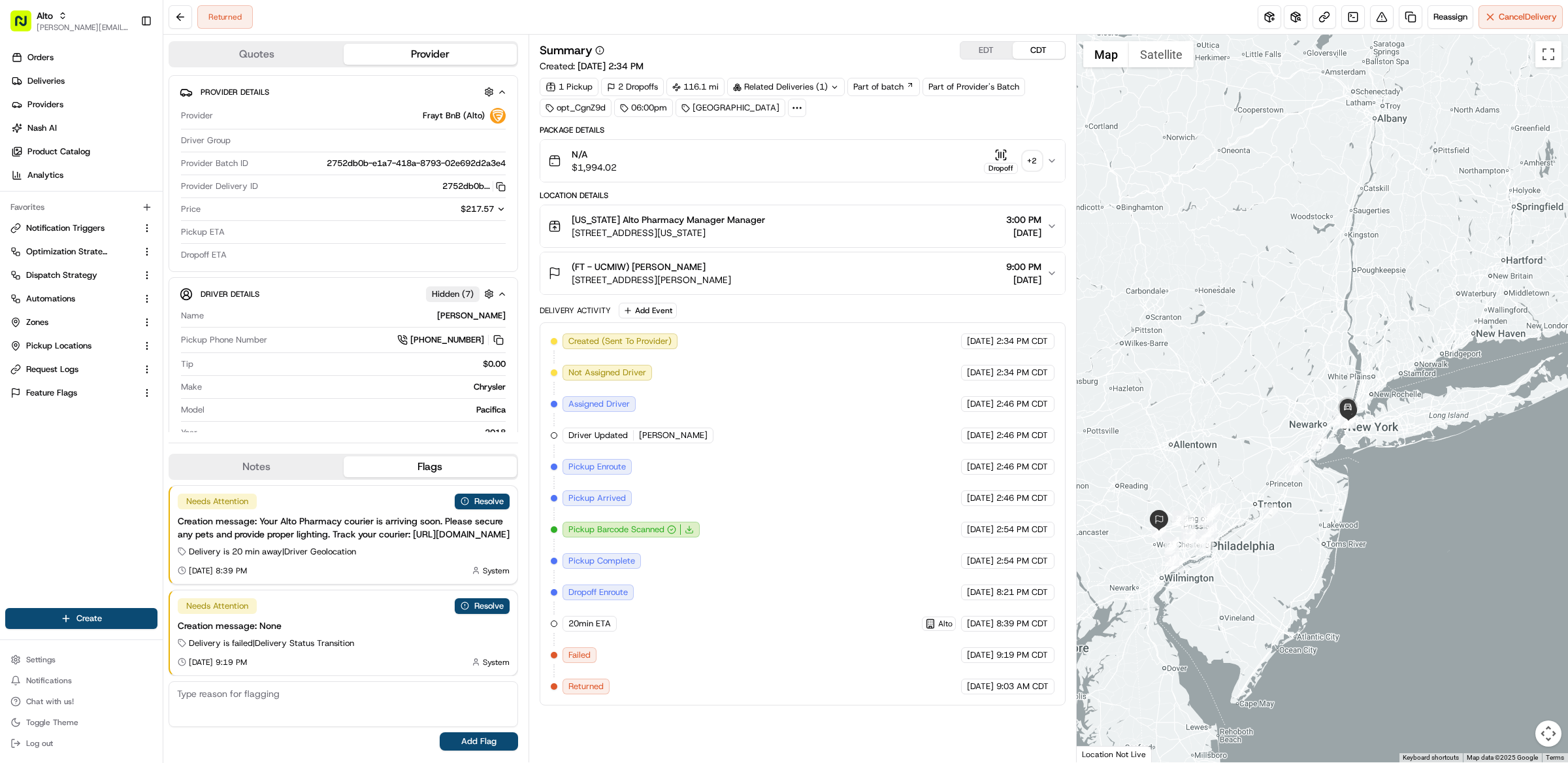
click at [873, 127] on div "Package Details" at bounding box center [803, 130] width 526 height 10
drag, startPoint x: 606, startPoint y: 692, endPoint x: 563, endPoint y: 691, distance: 43.0
click at [563, 691] on div "Returned" at bounding box center [586, 686] width 47 height 16
click at [94, 656] on button "Settings" at bounding box center [82, 659] width 152 height 18
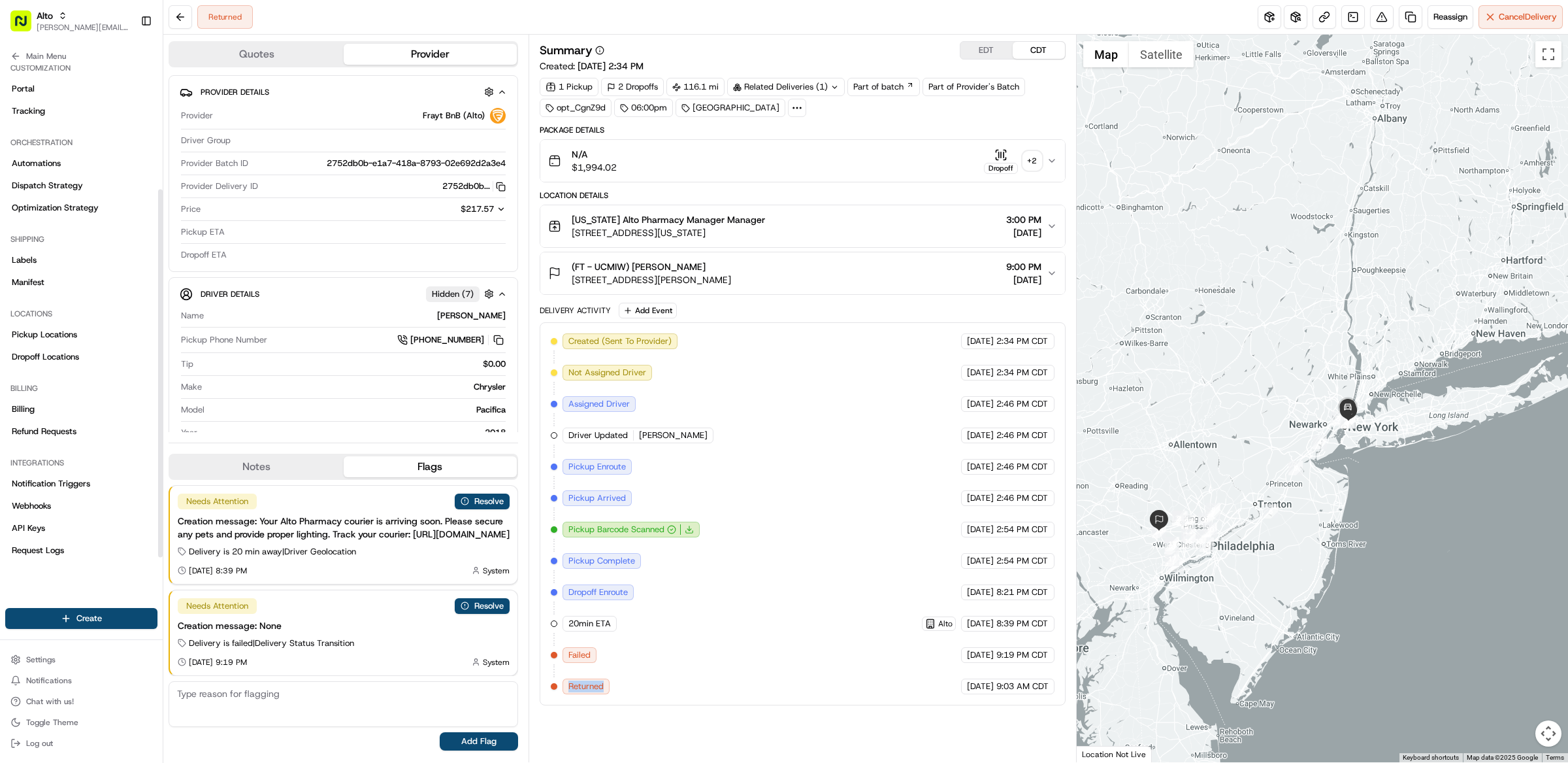
scroll to position [183, 0]
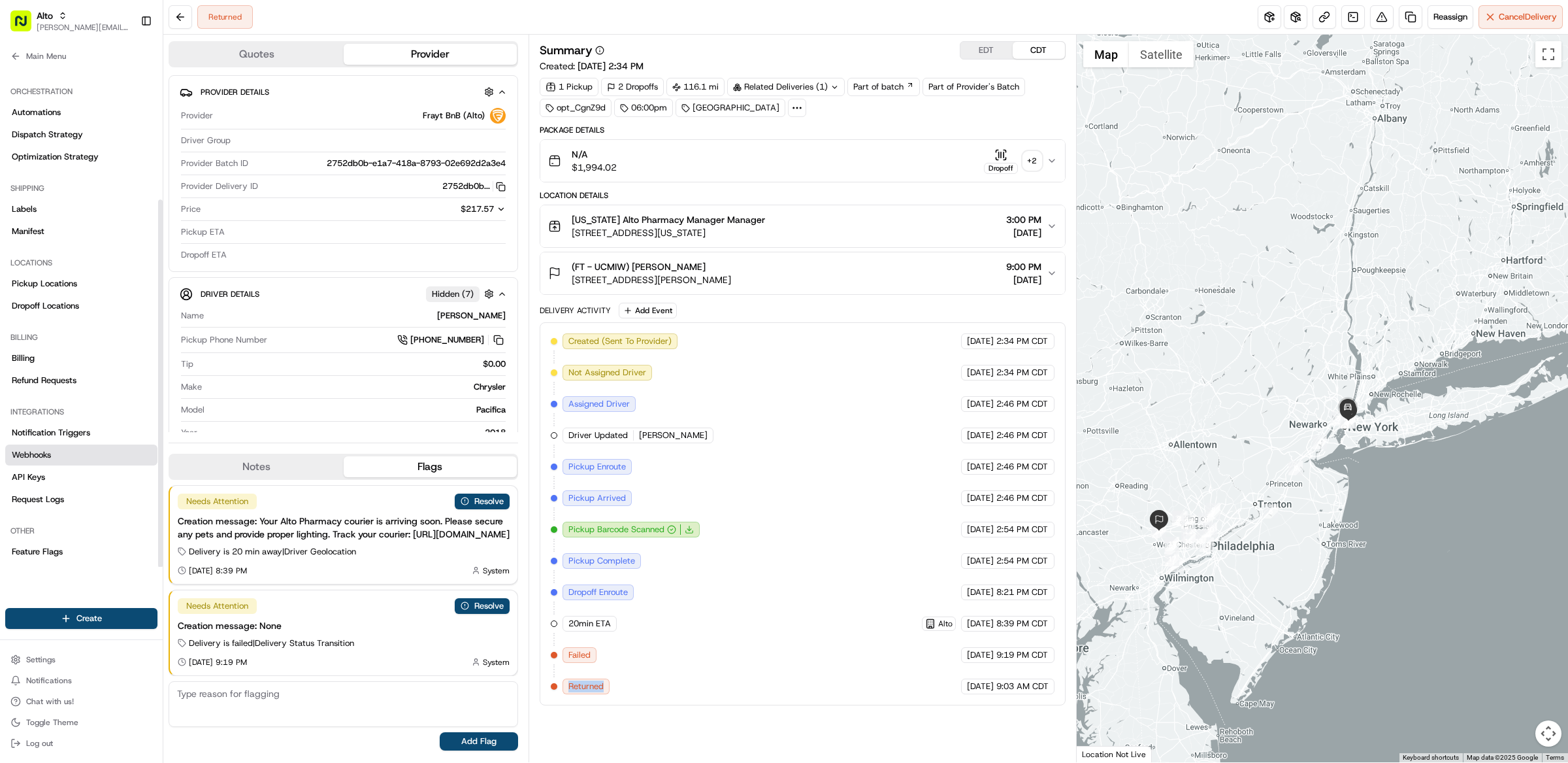
click at [48, 452] on span "Webhooks" at bounding box center [31, 454] width 39 height 12
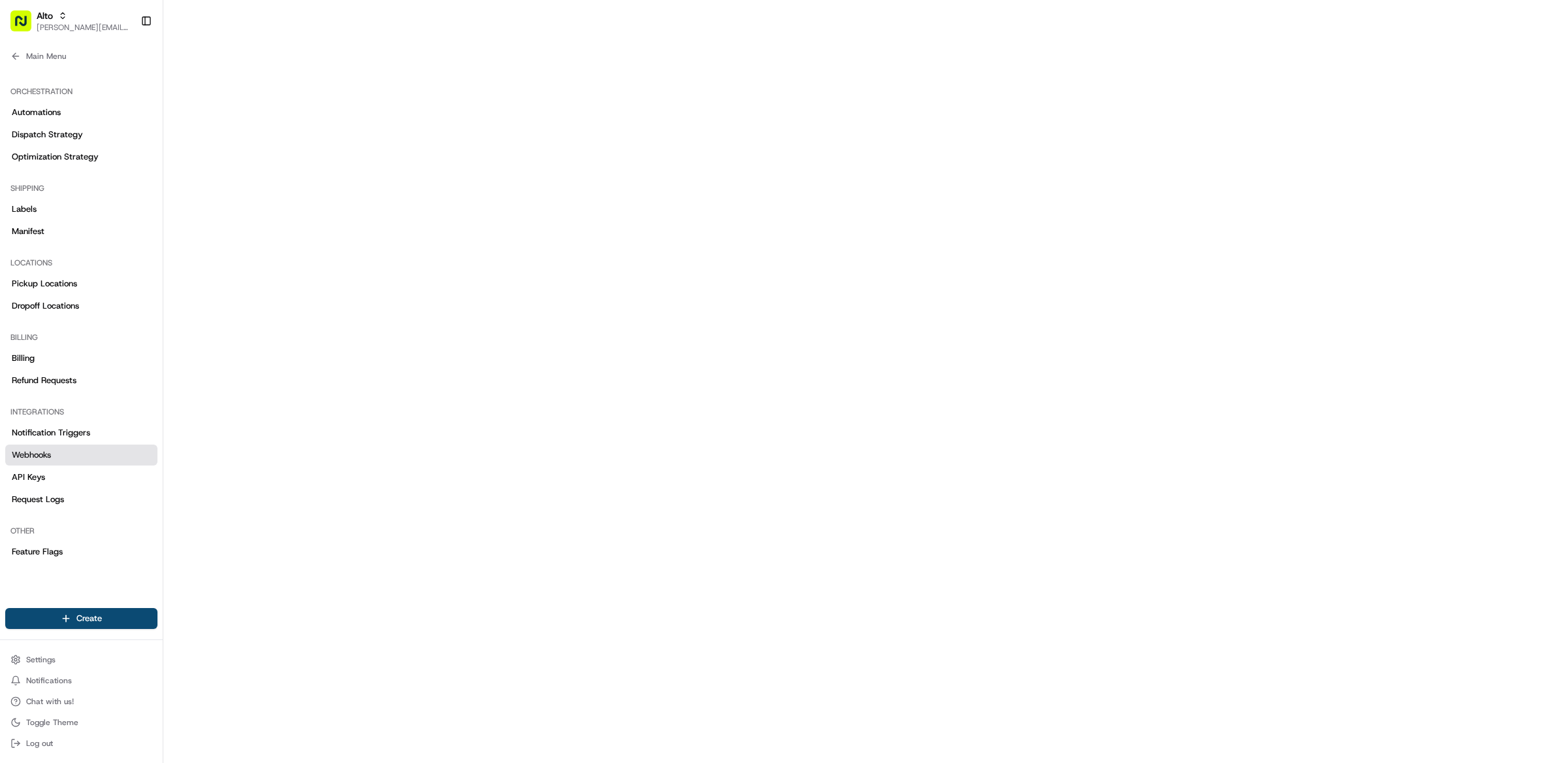
scroll to position [183, 0]
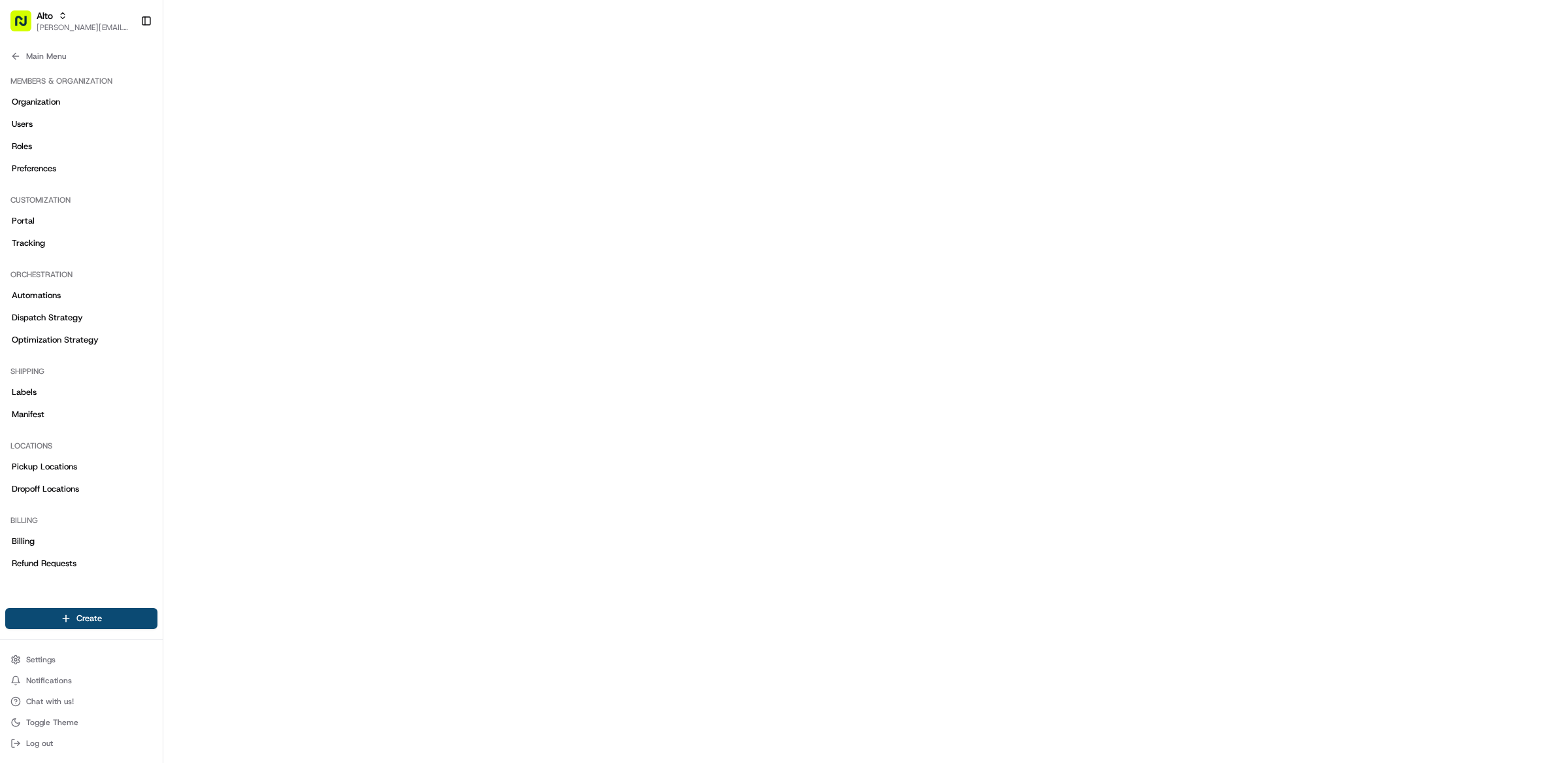
scroll to position [131, 0]
